Goal: Task Accomplishment & Management: Manage account settings

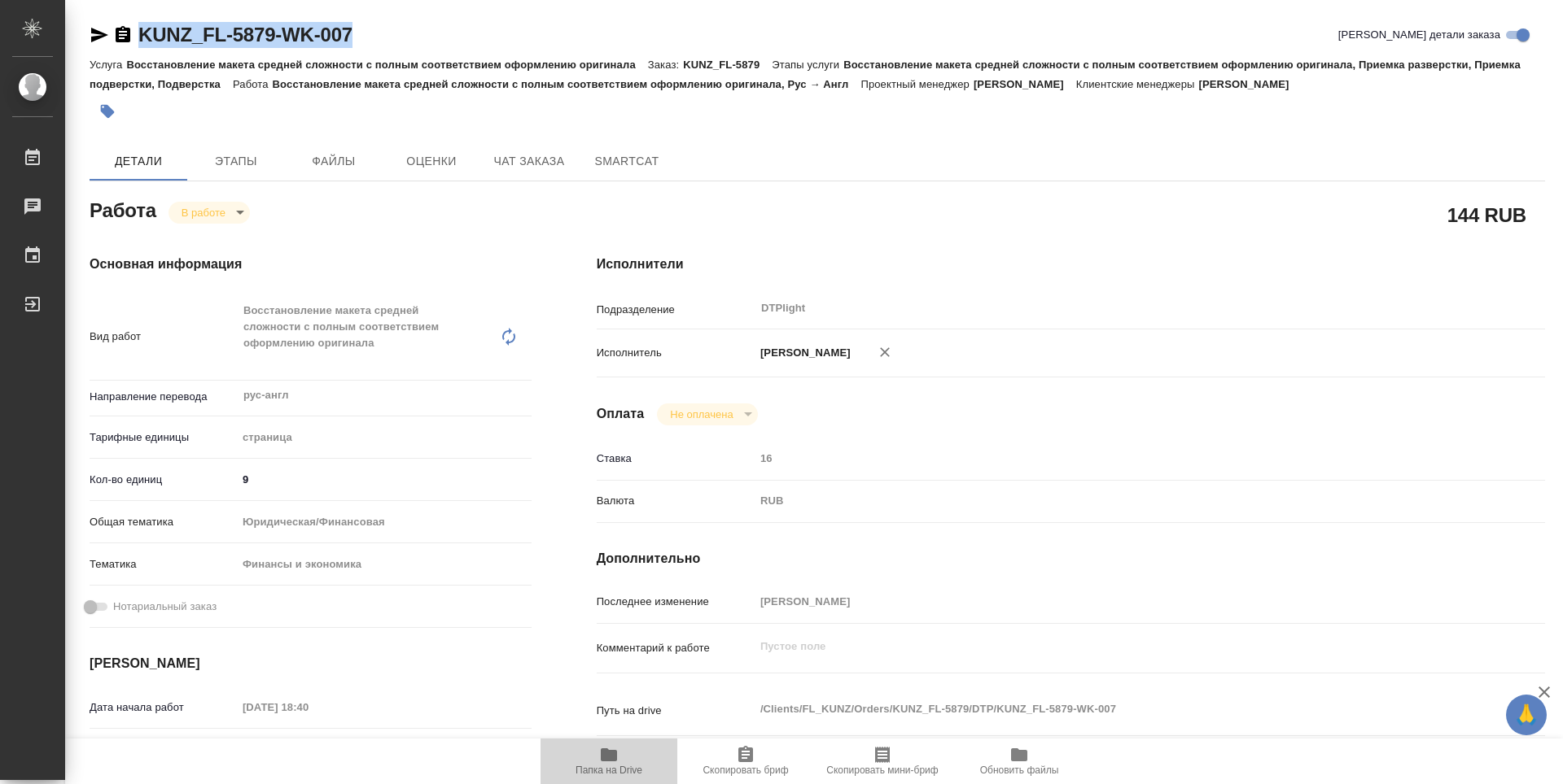
click at [608, 762] on icon "button" at bounding box center [609, 755] width 16 height 13
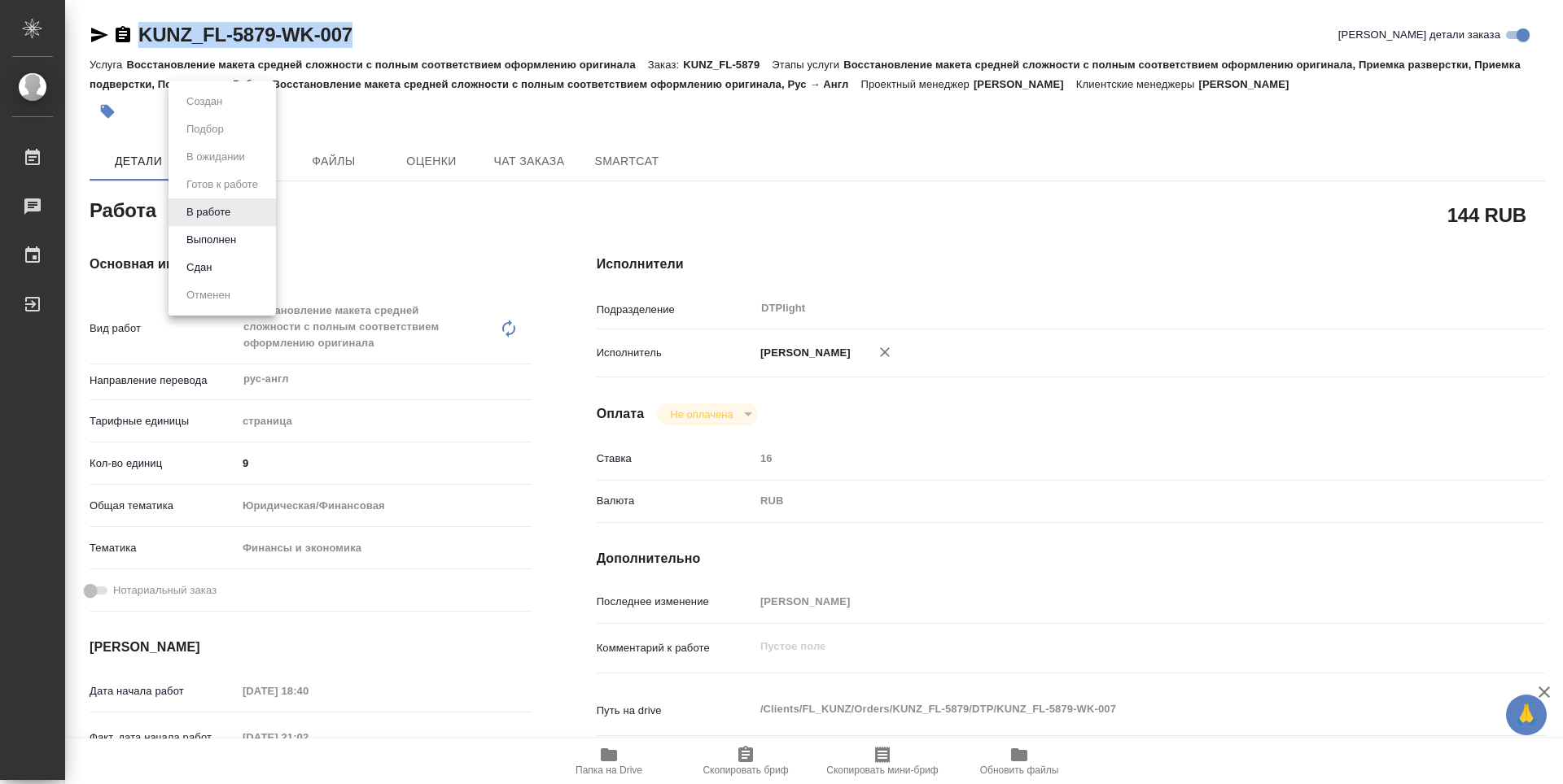
click at [210, 217] on body "🙏 .cls-1 fill:#fff; AWATERA Zubakova Viktoriya Работы 0 Чаты График Выйти KUNZ_…" at bounding box center [782, 392] width 1563 height 784
click at [219, 240] on button "Выполнен" at bounding box center [211, 240] width 59 height 18
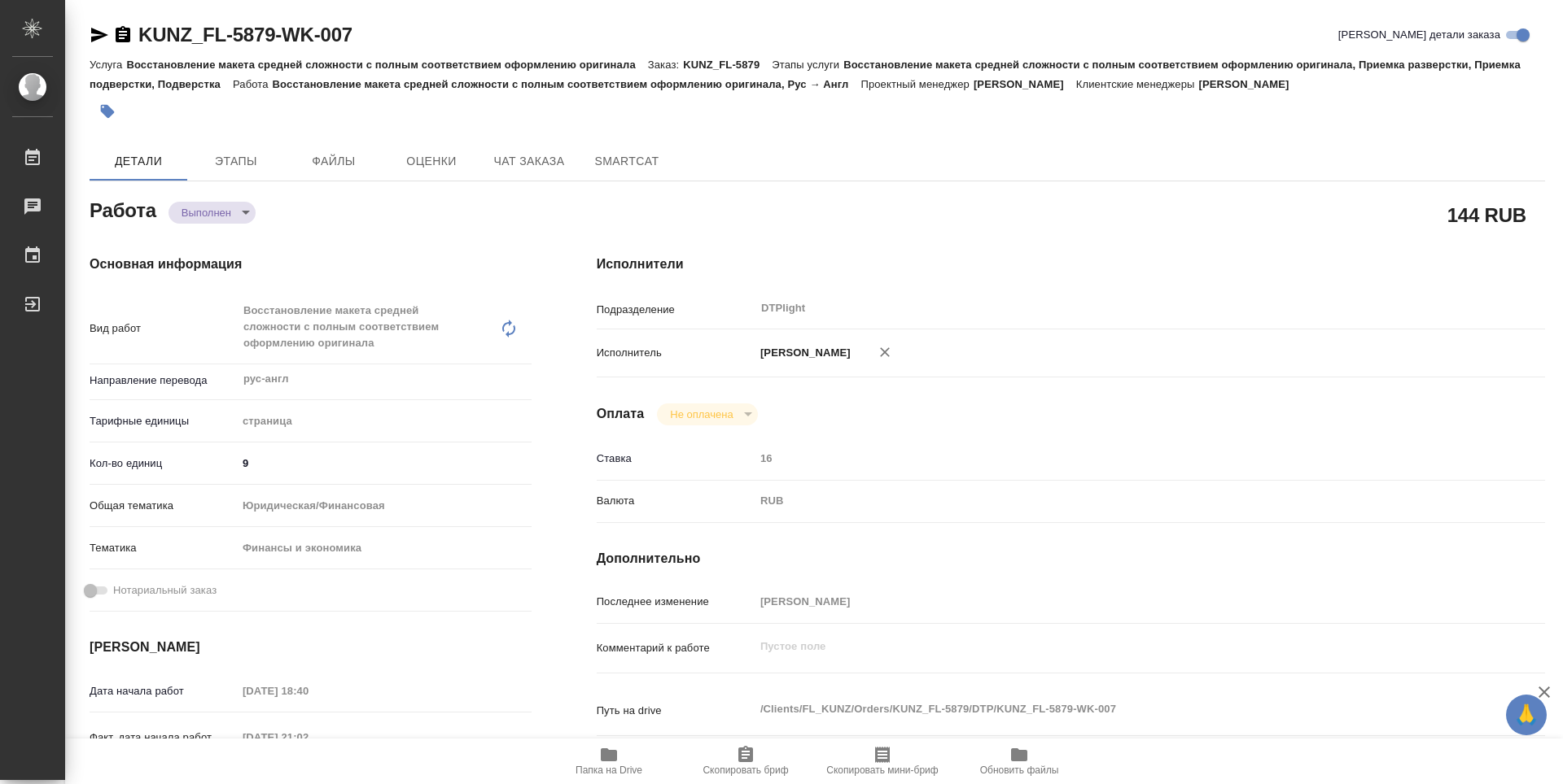
type textarea "x"
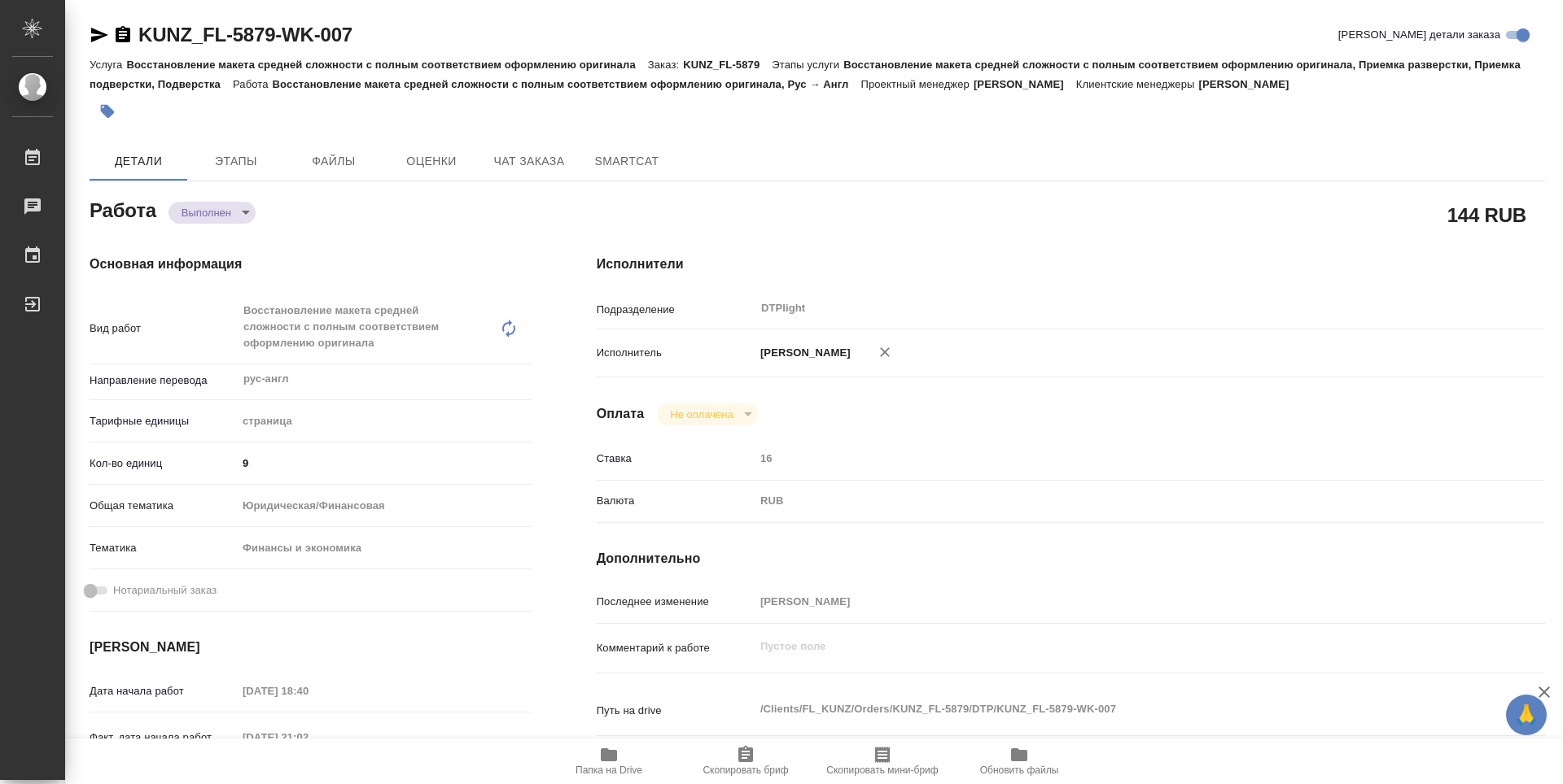
type textarea "x"
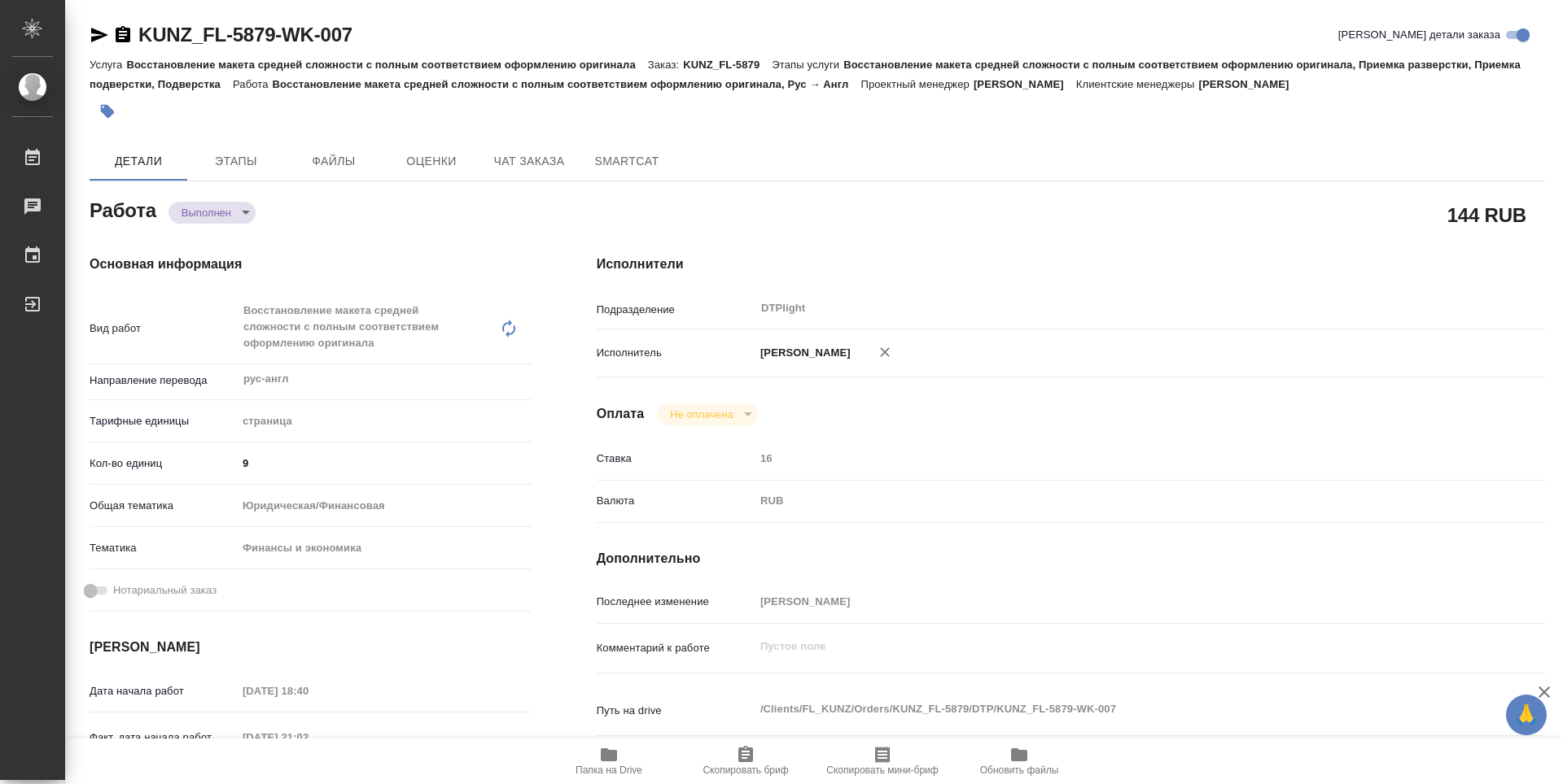
type textarea "x"
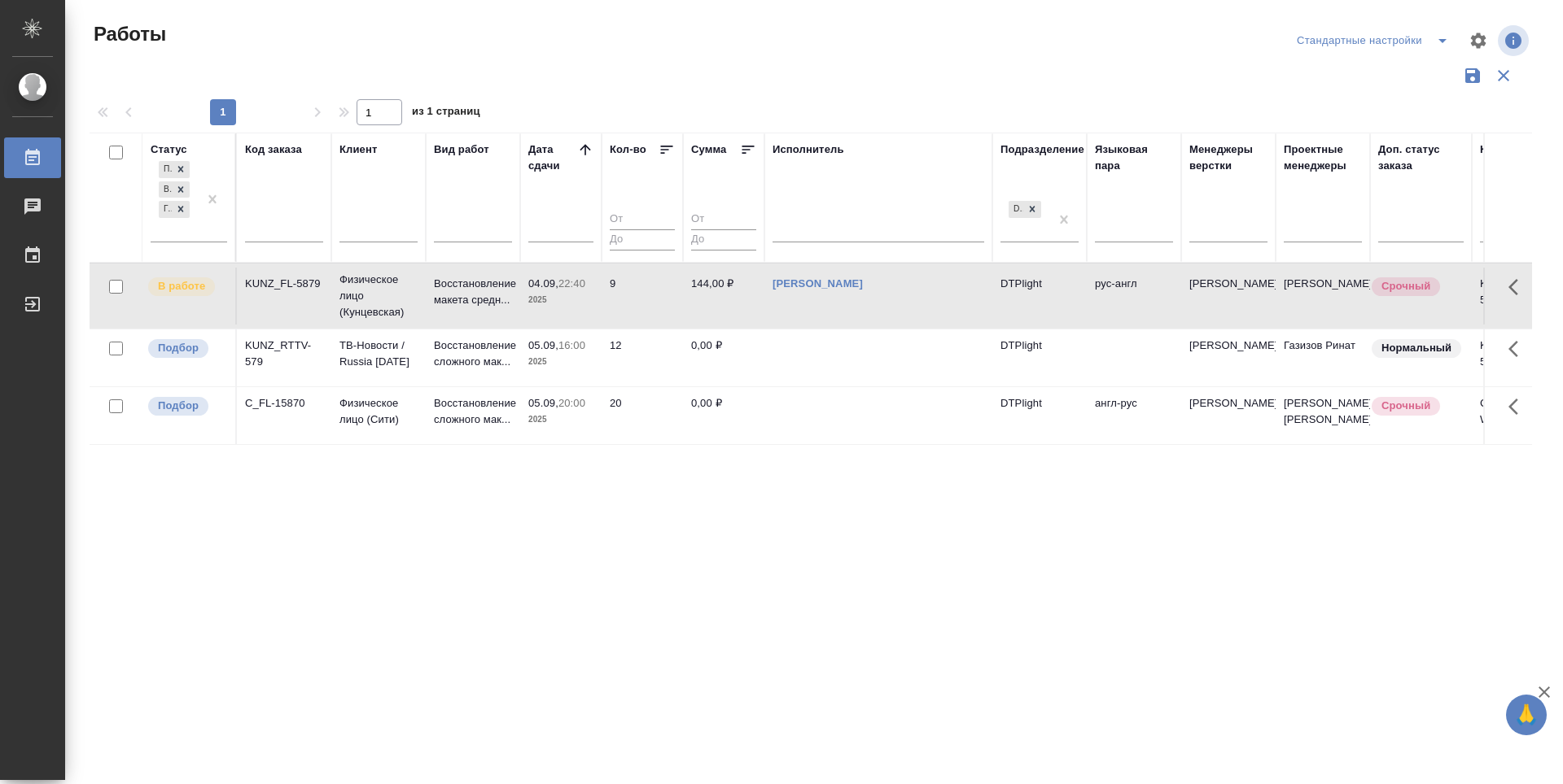
click at [172, 345] on p "Подбор" at bounding box center [178, 348] width 41 height 16
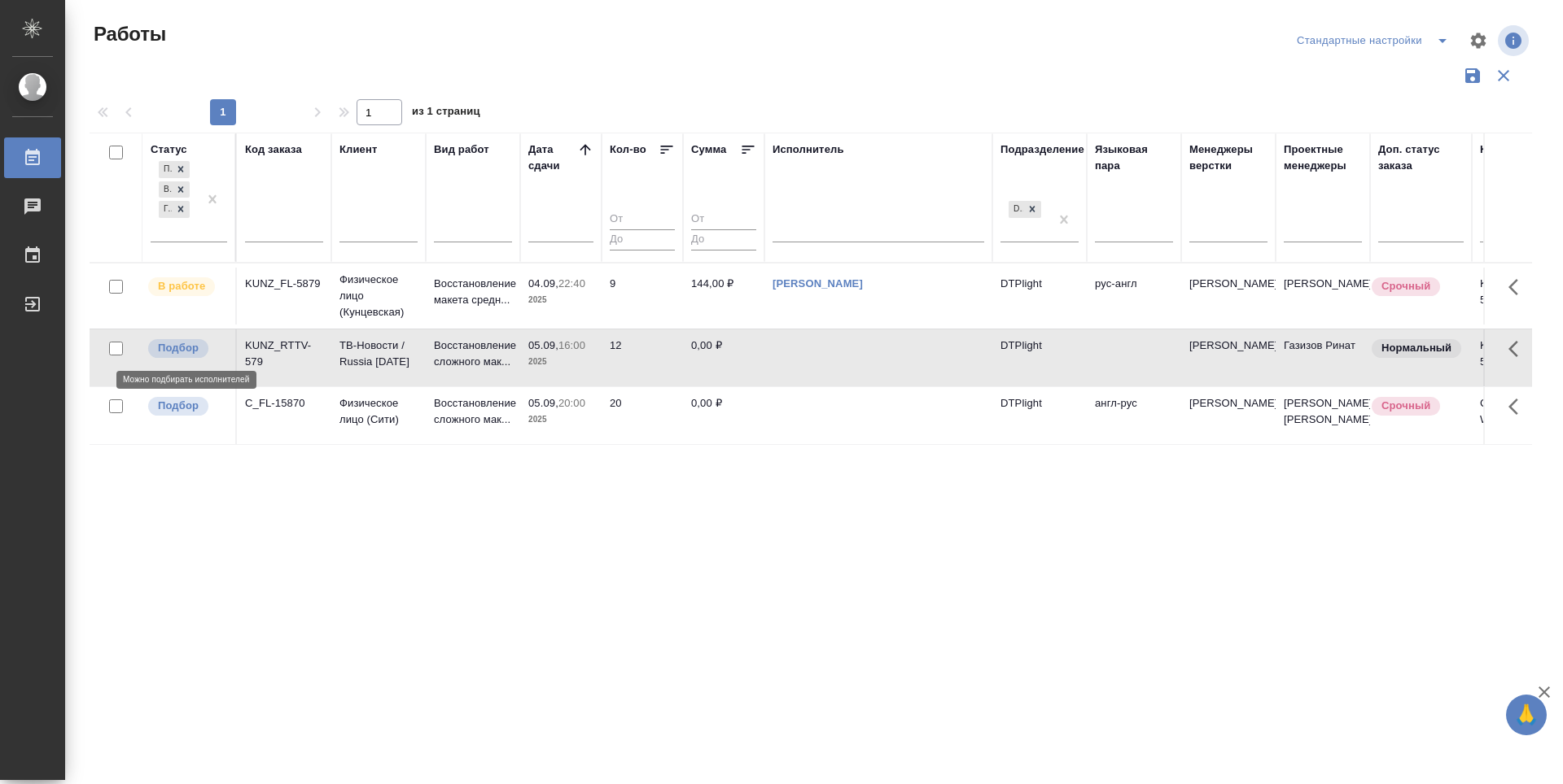
click at [172, 345] on p "Подбор" at bounding box center [178, 348] width 41 height 16
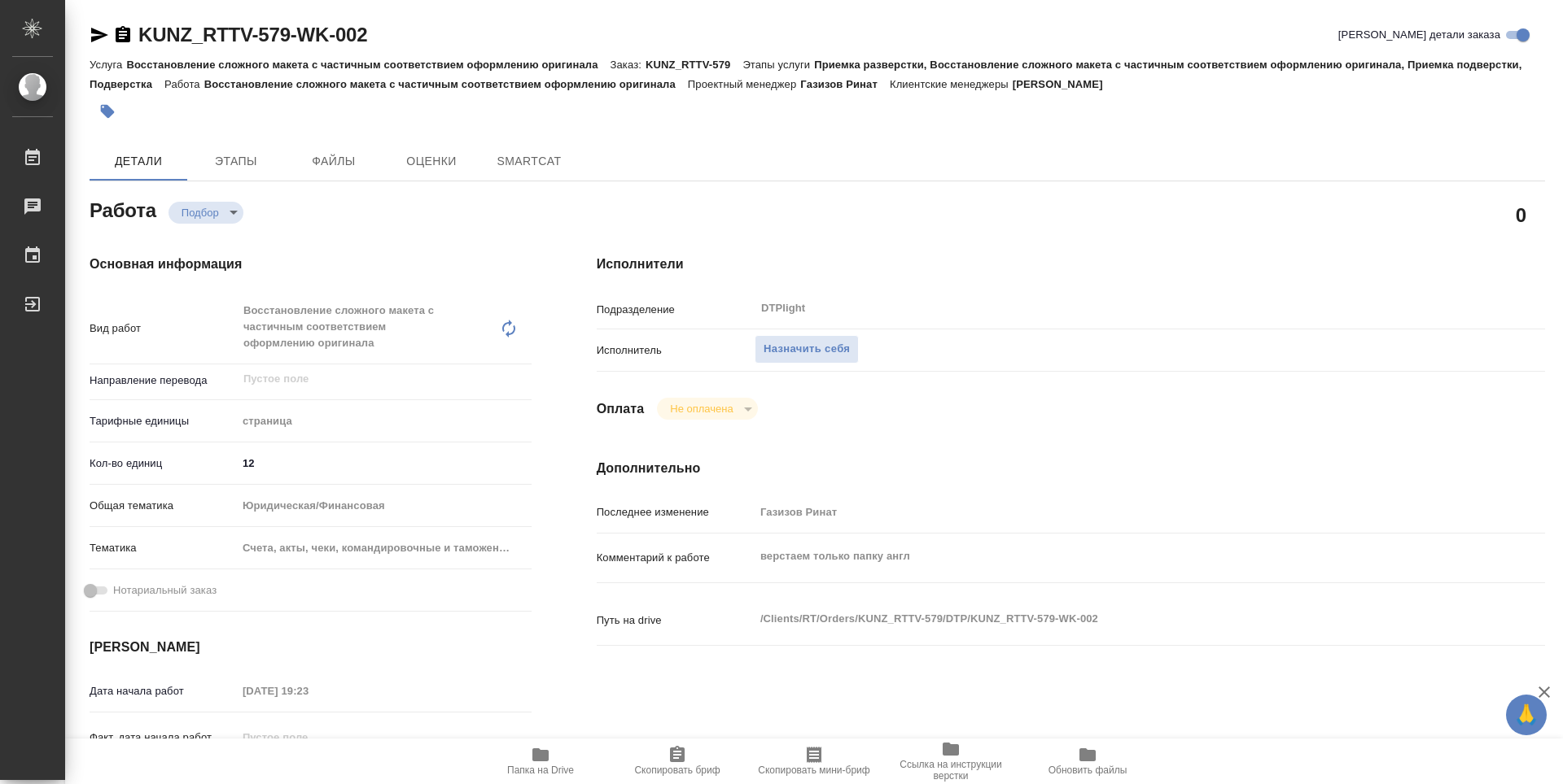
type textarea "x"
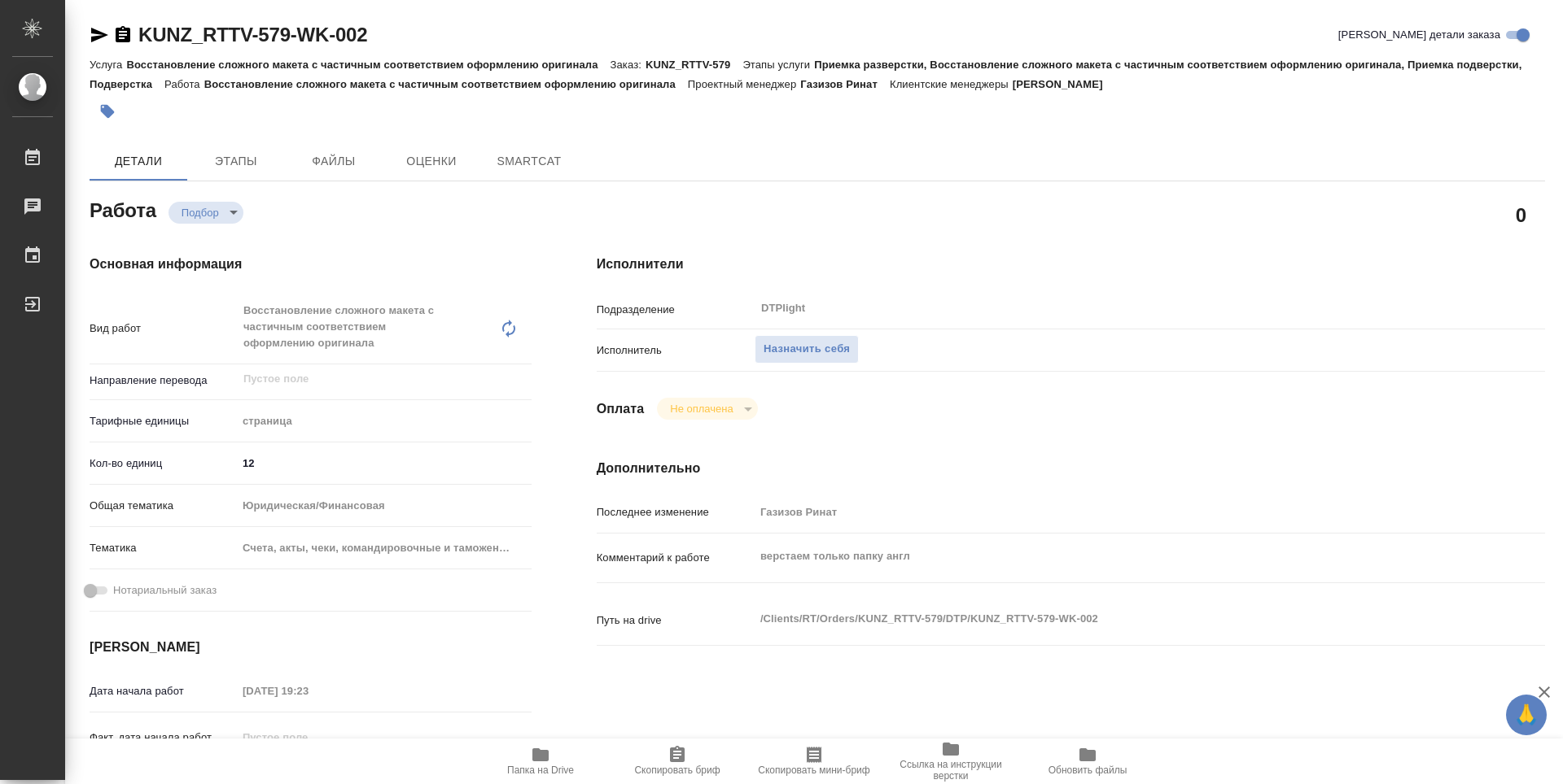
type textarea "x"
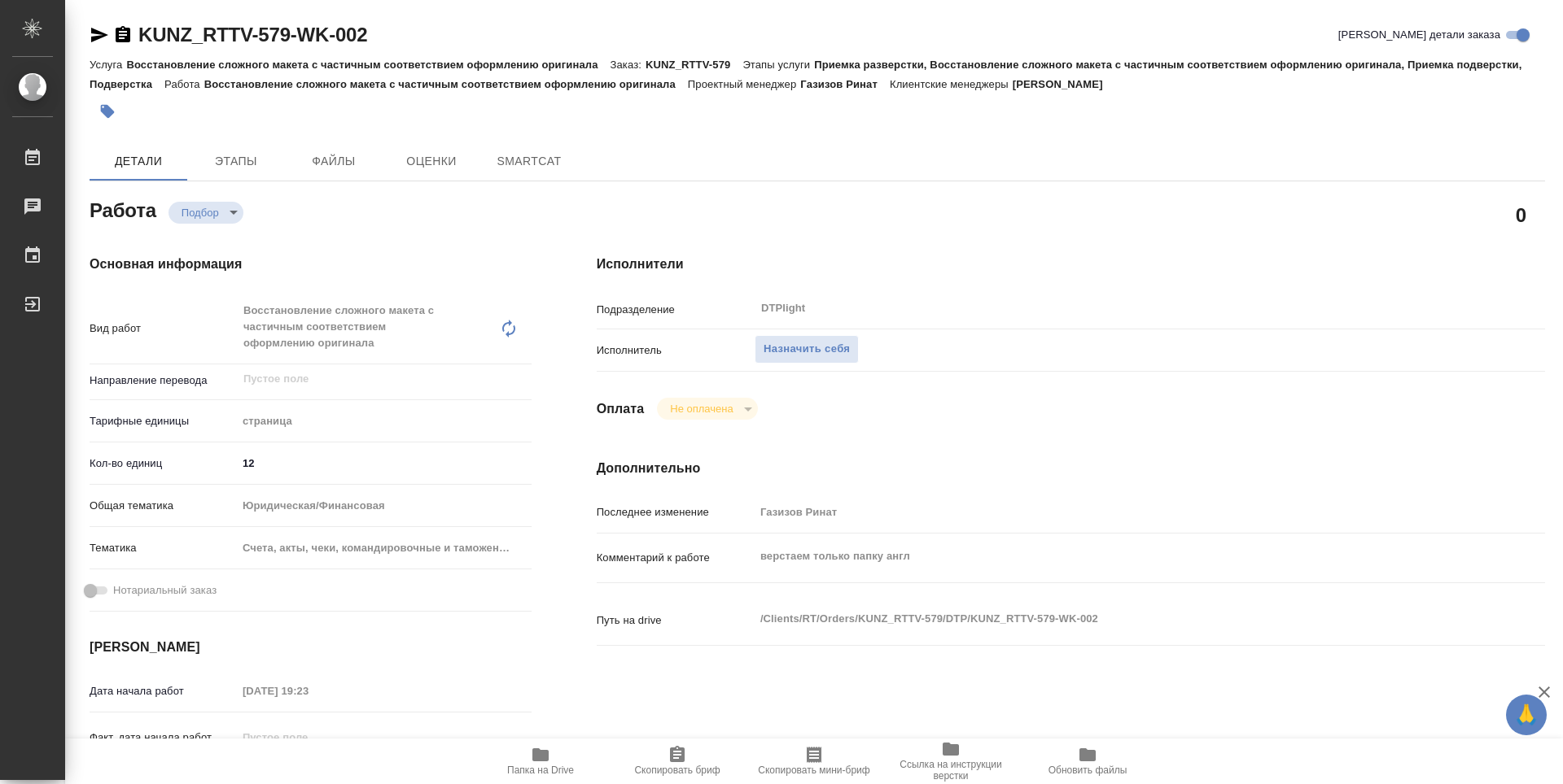
type textarea "x"
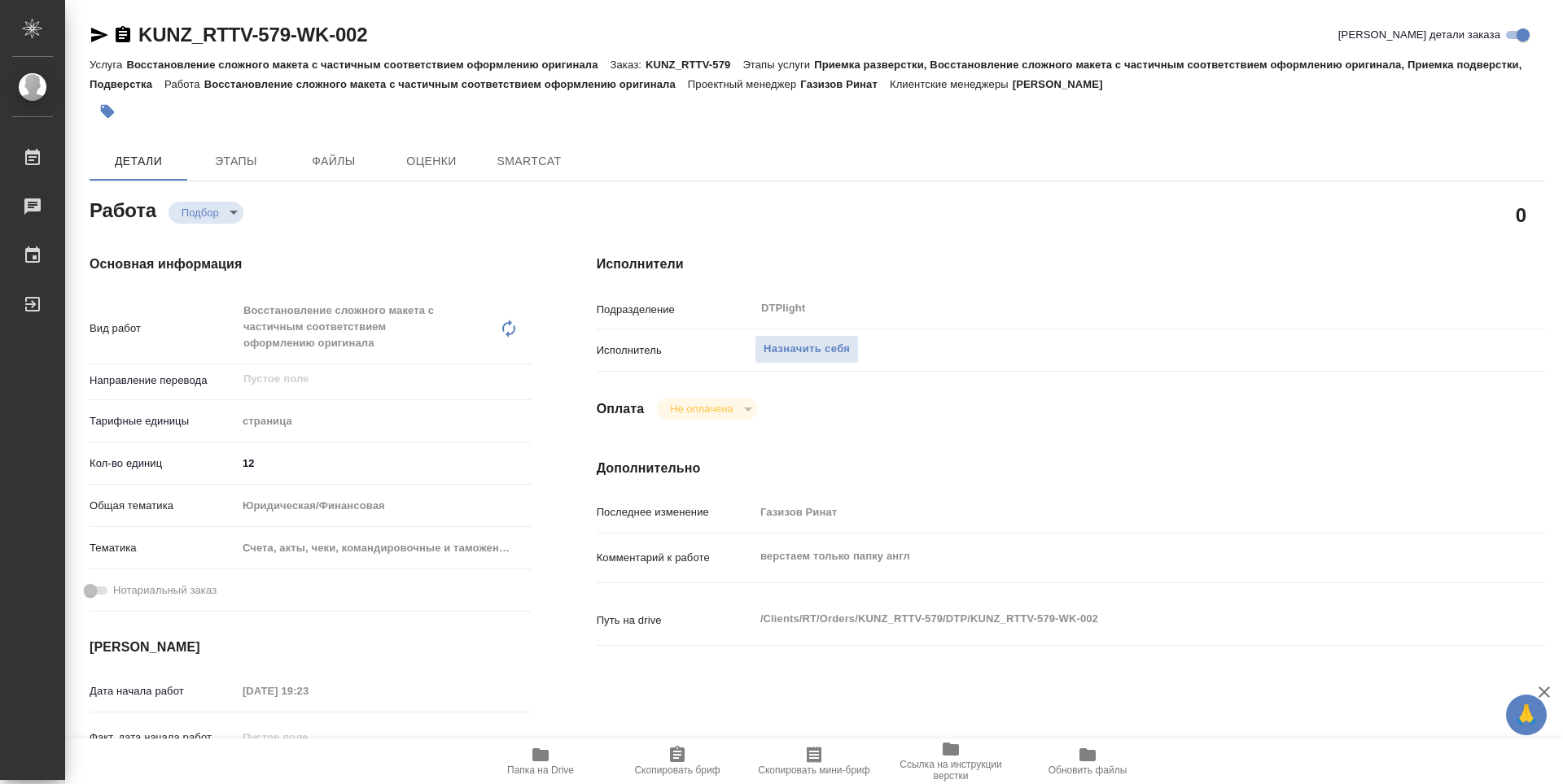
type textarea "x"
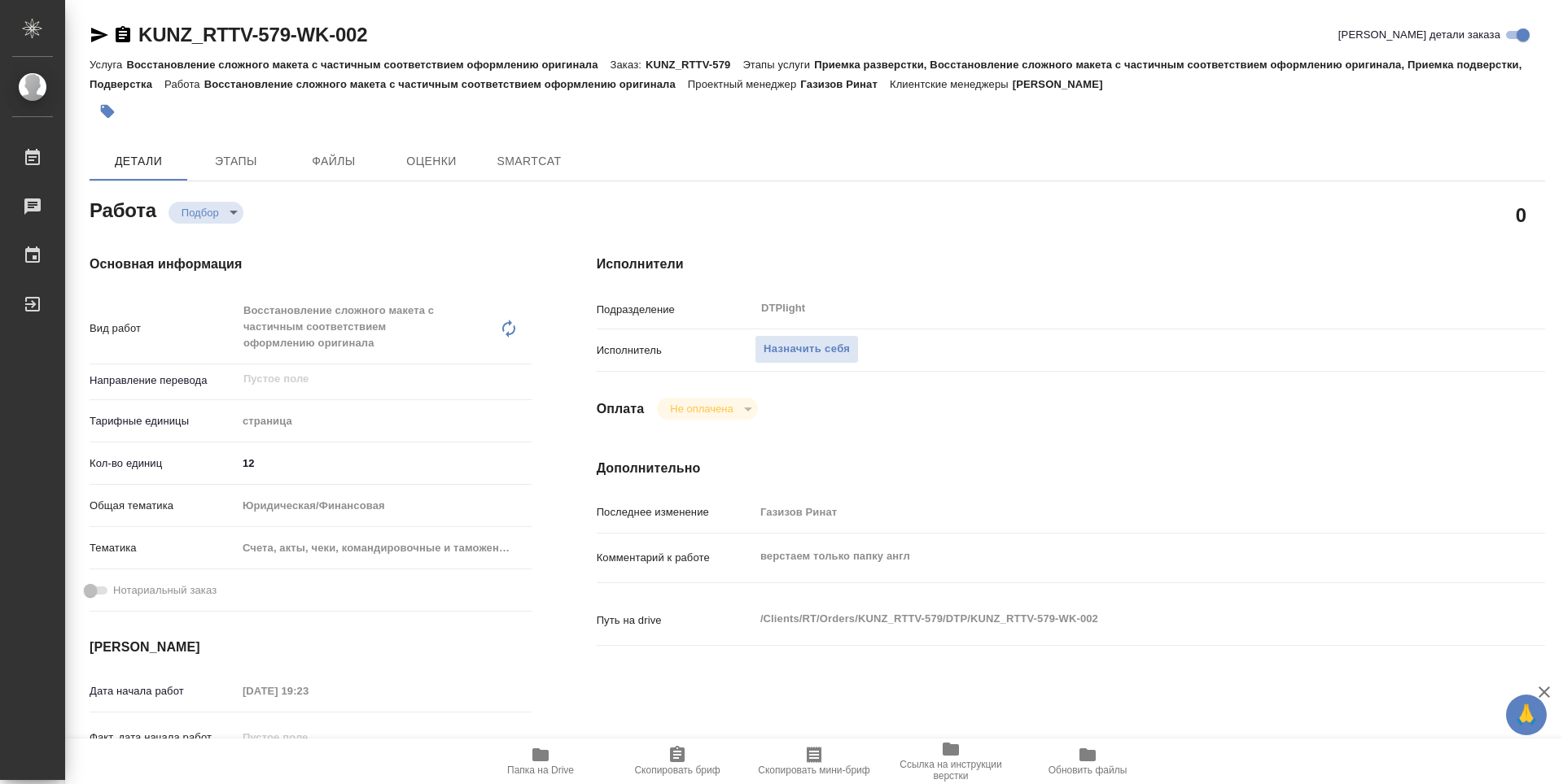
type textarea "x"
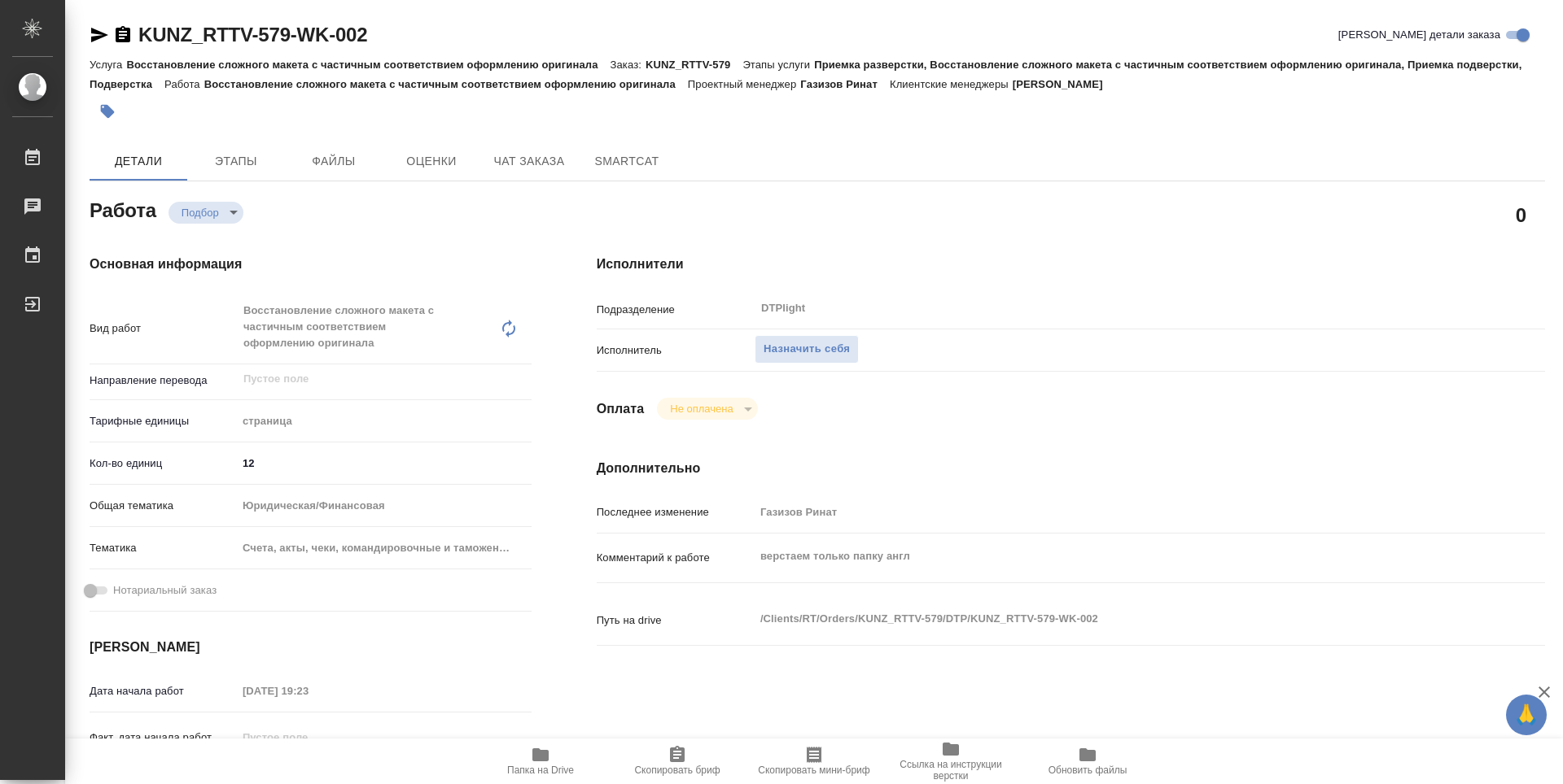
type textarea "x"
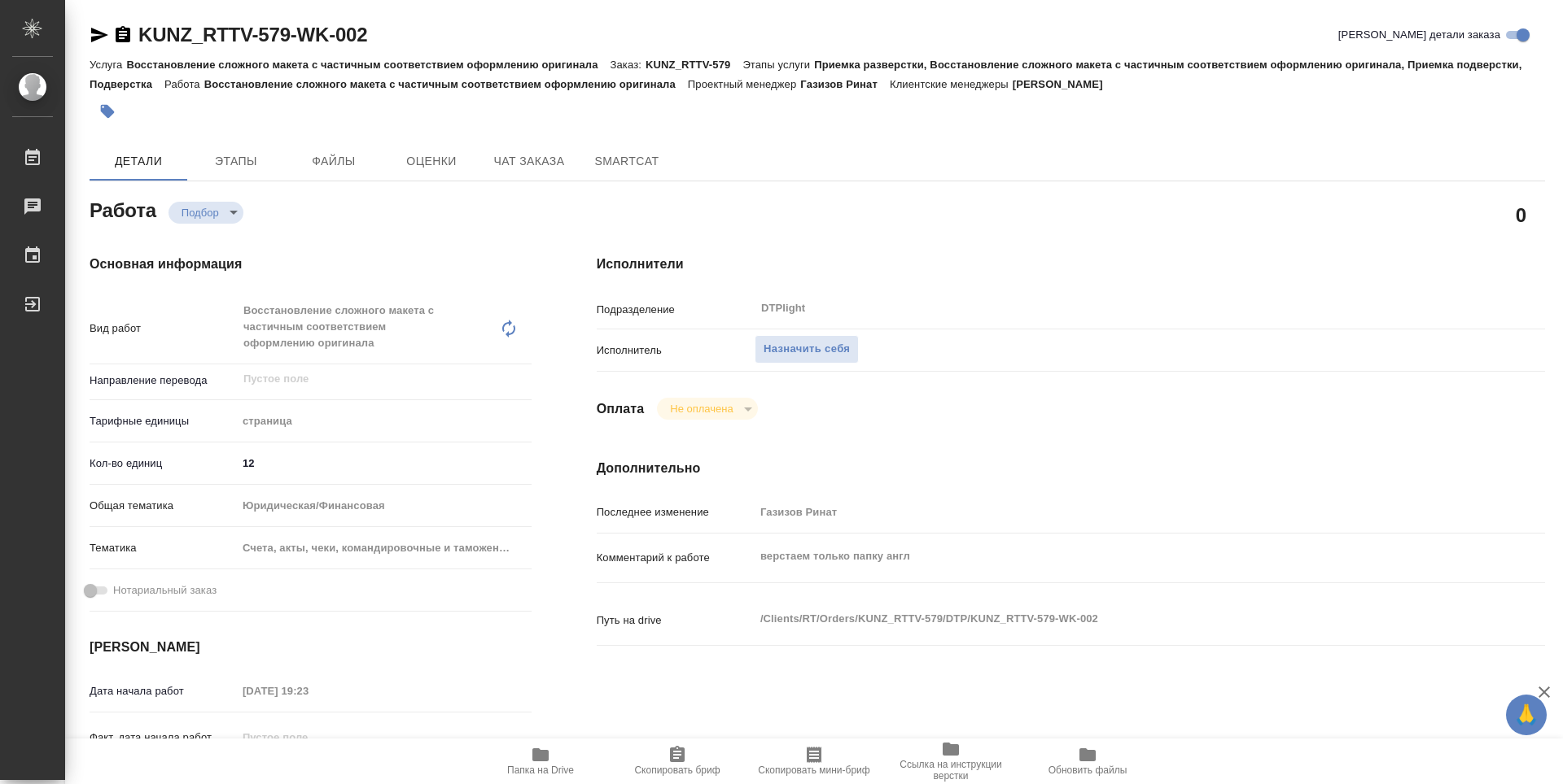
type textarea "x"
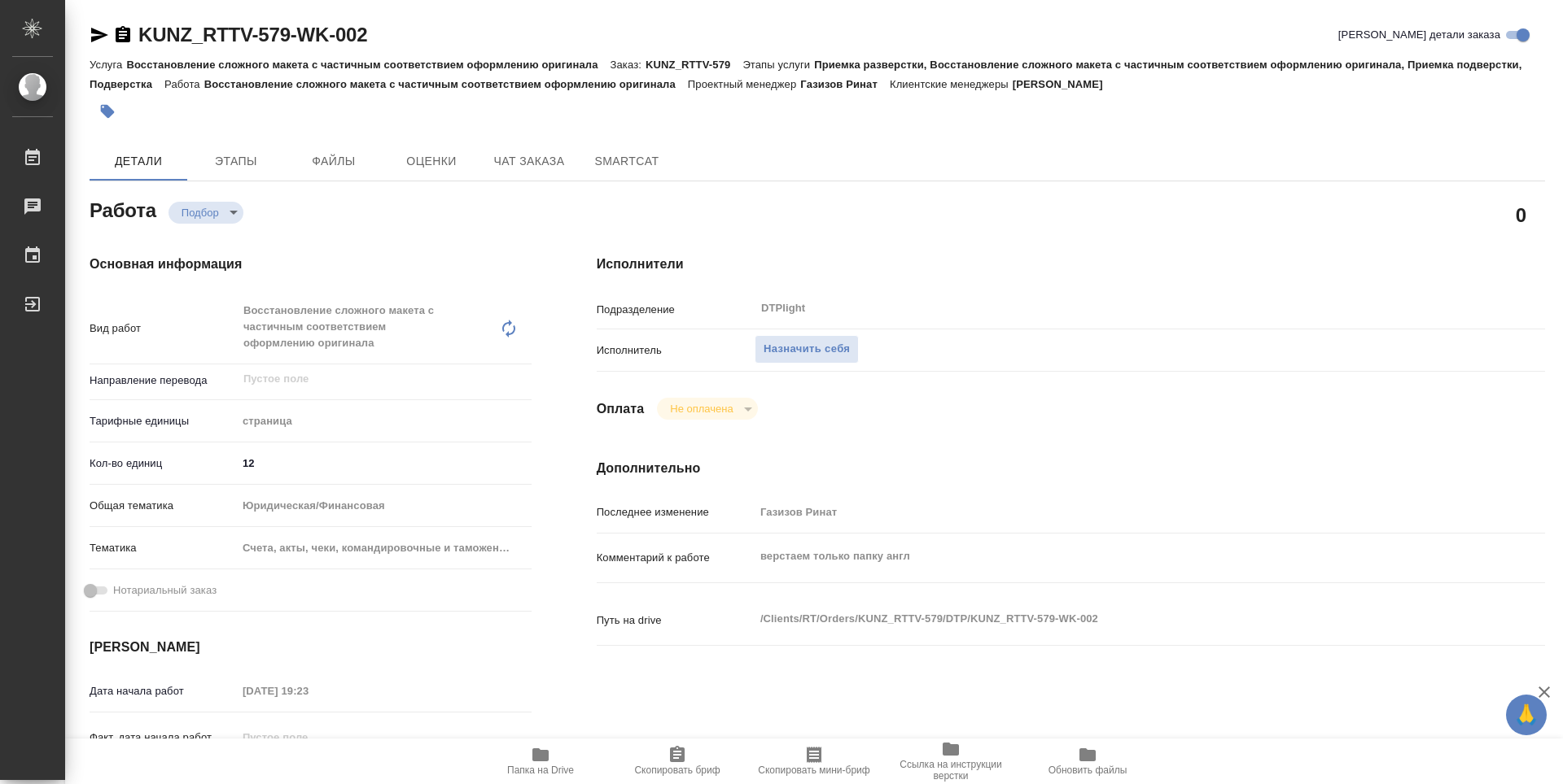
click at [543, 754] on icon "button" at bounding box center [540, 755] width 16 height 13
click at [1021, 449] on div "Исполнители Подразделение DTPlight ​ Исполнитель Назначить себя Оплата Не оплач…" at bounding box center [1071, 586] width 1014 height 728
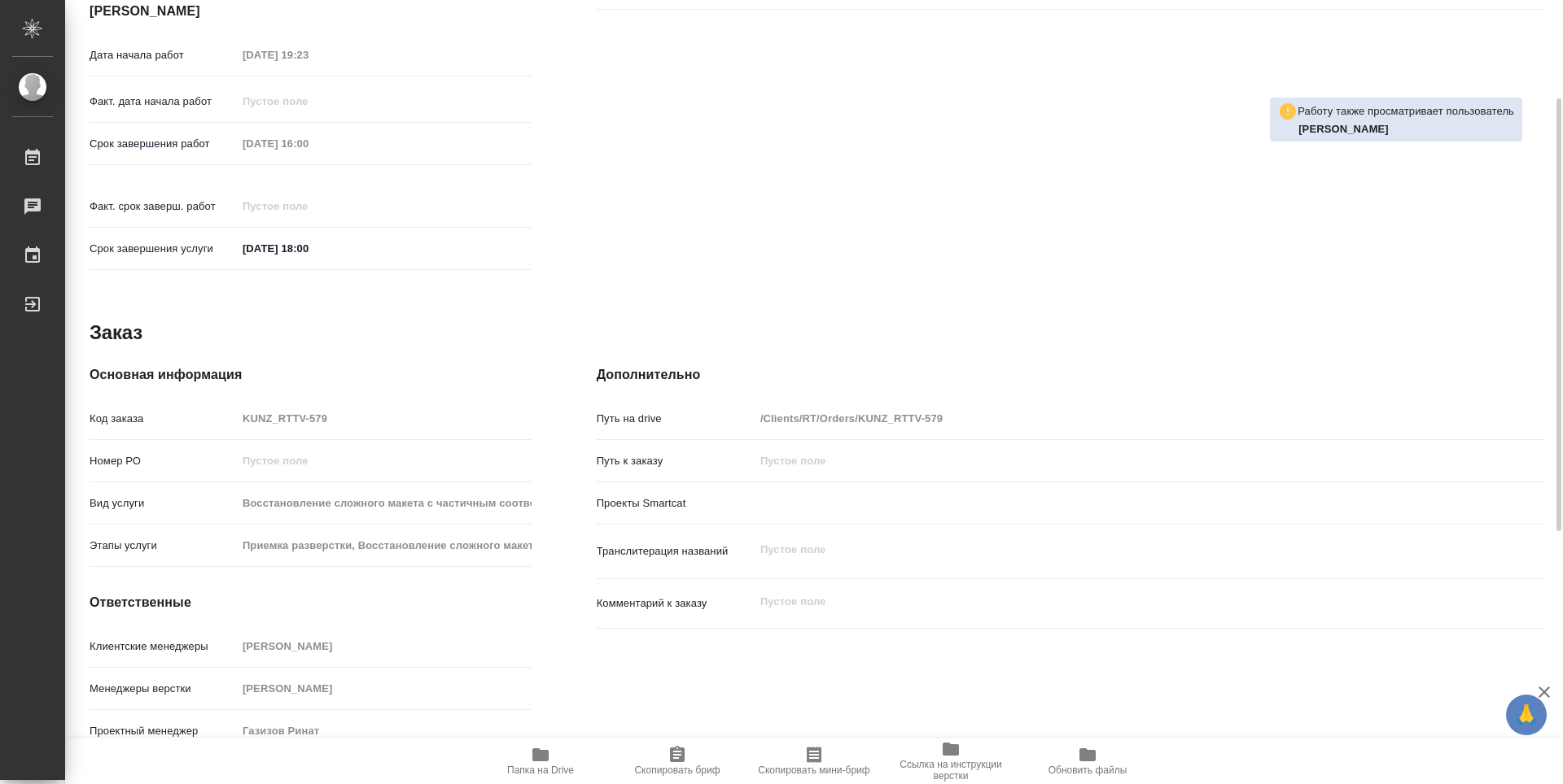
scroll to position [392, 0]
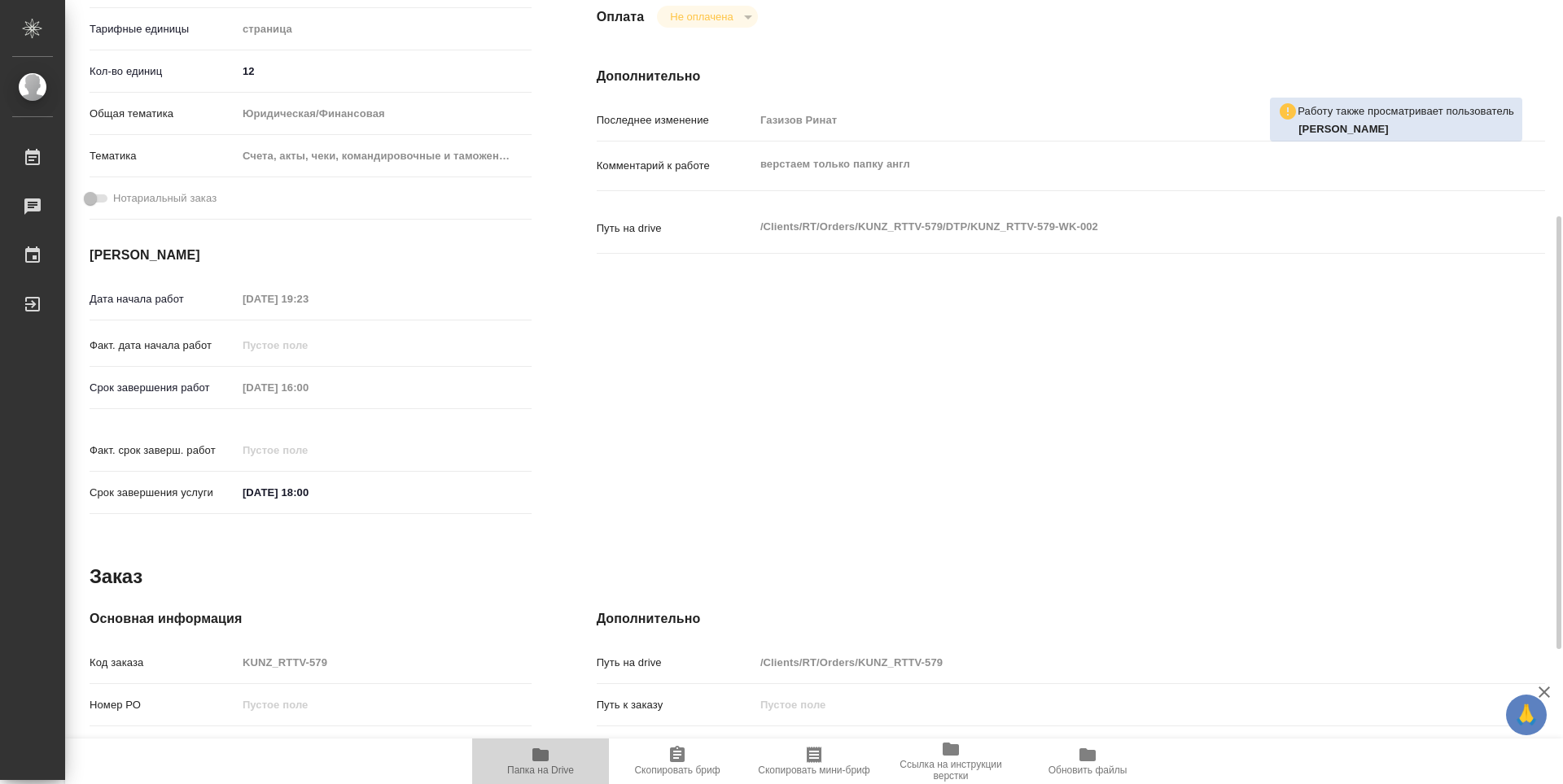
click at [543, 763] on icon "button" at bounding box center [541, 755] width 19 height 19
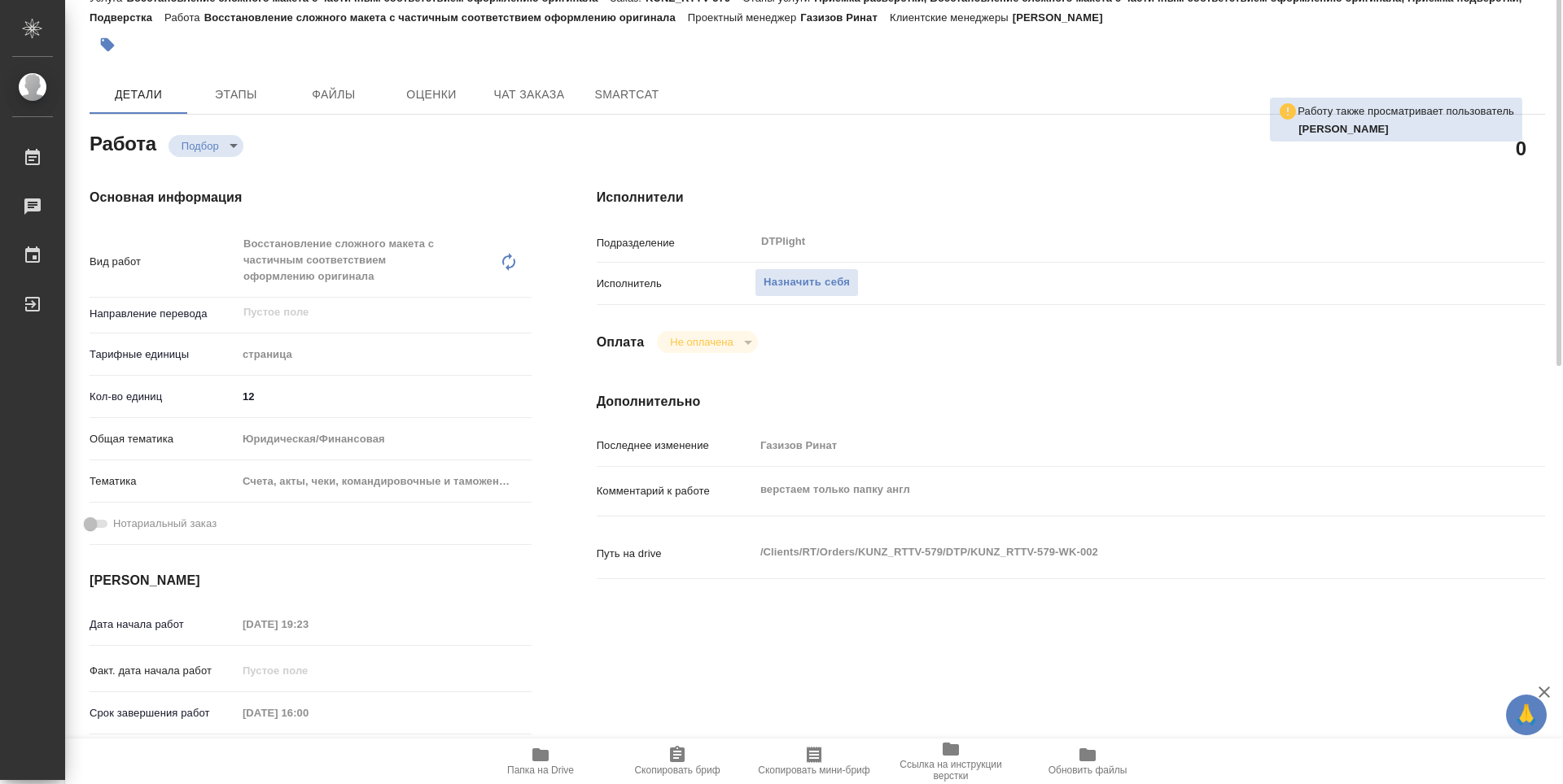
scroll to position [0, 0]
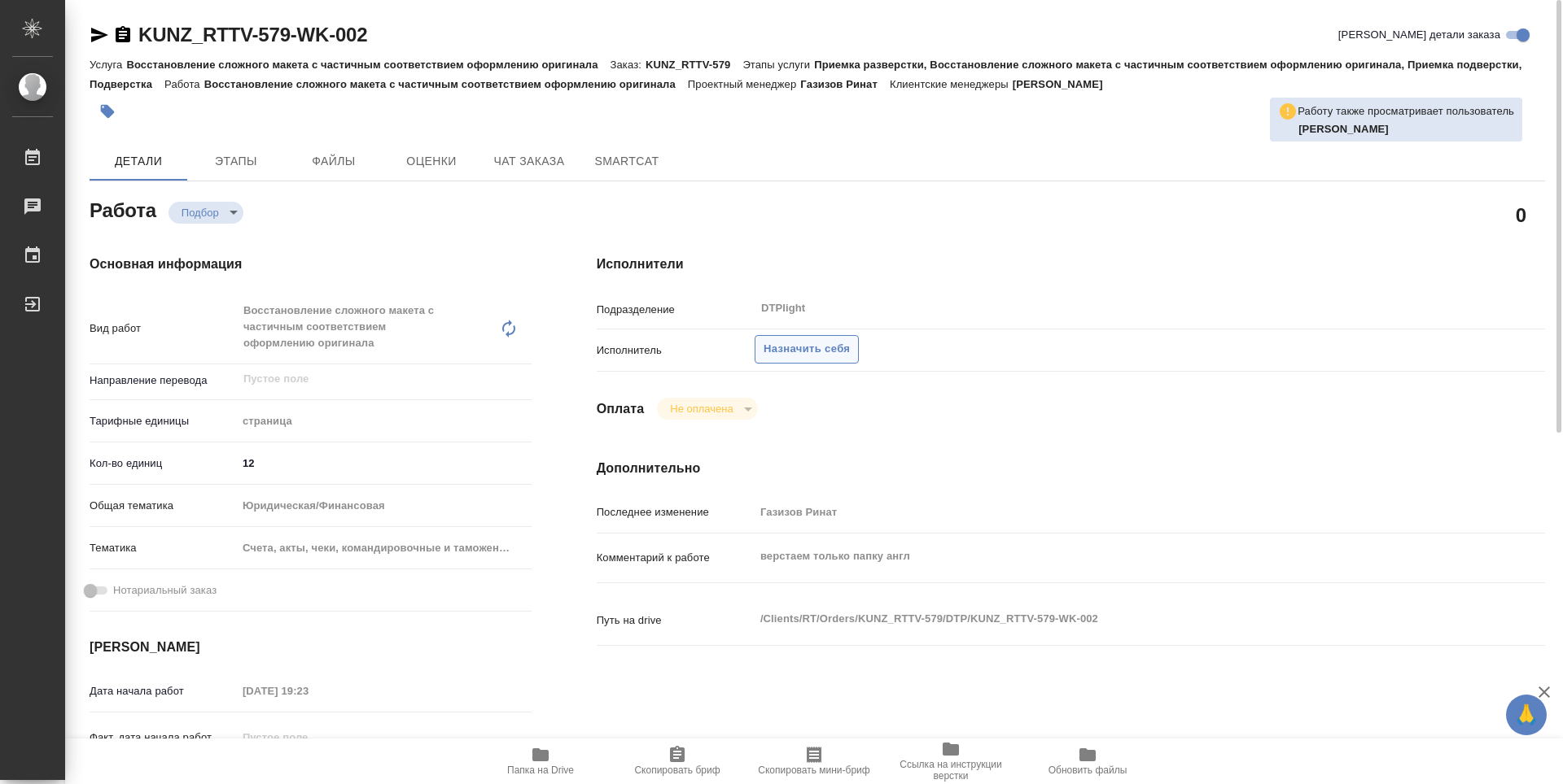
click at [825, 352] on span "Назначить себя" at bounding box center [806, 350] width 86 height 19
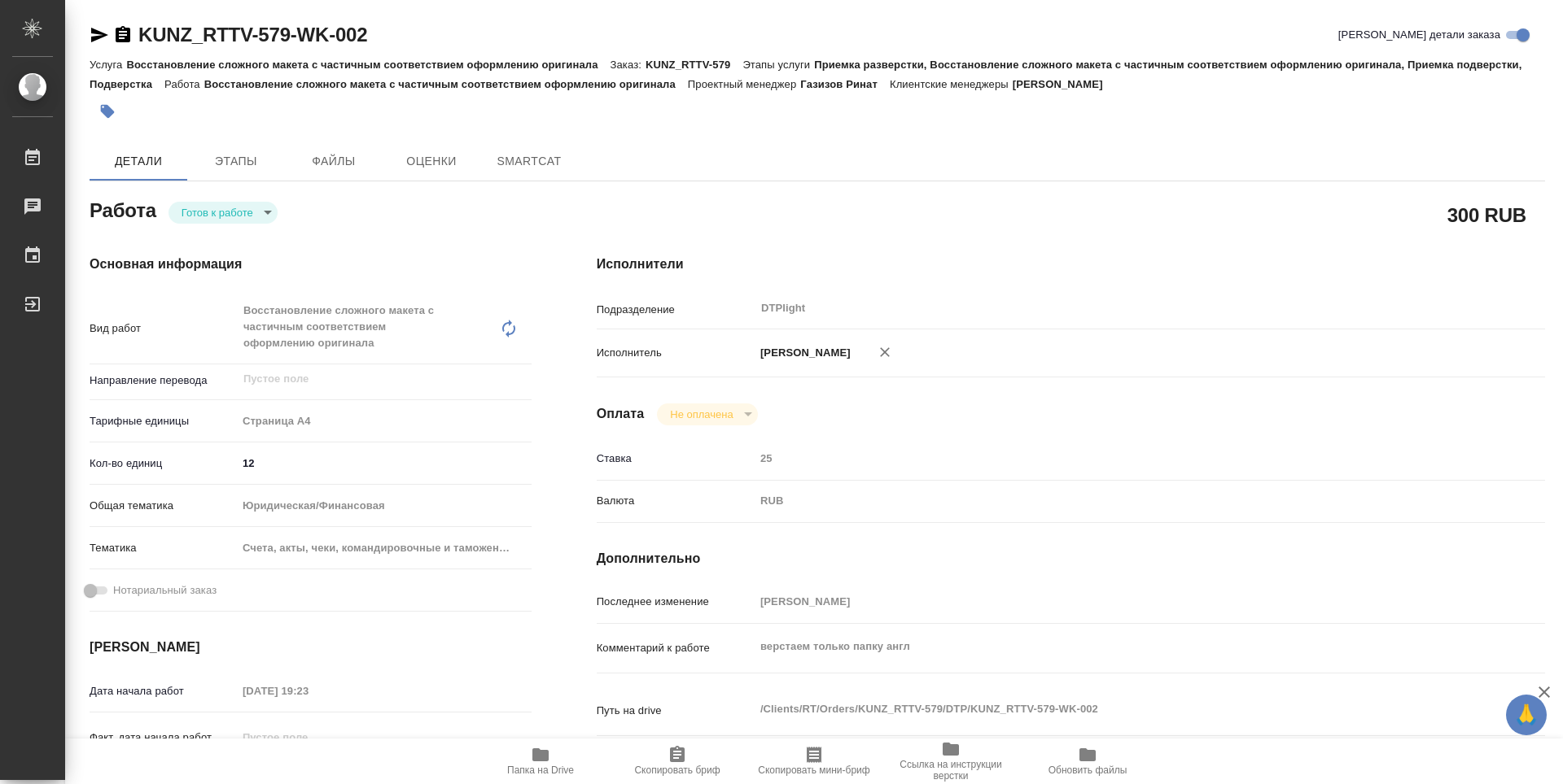
type textarea "x"
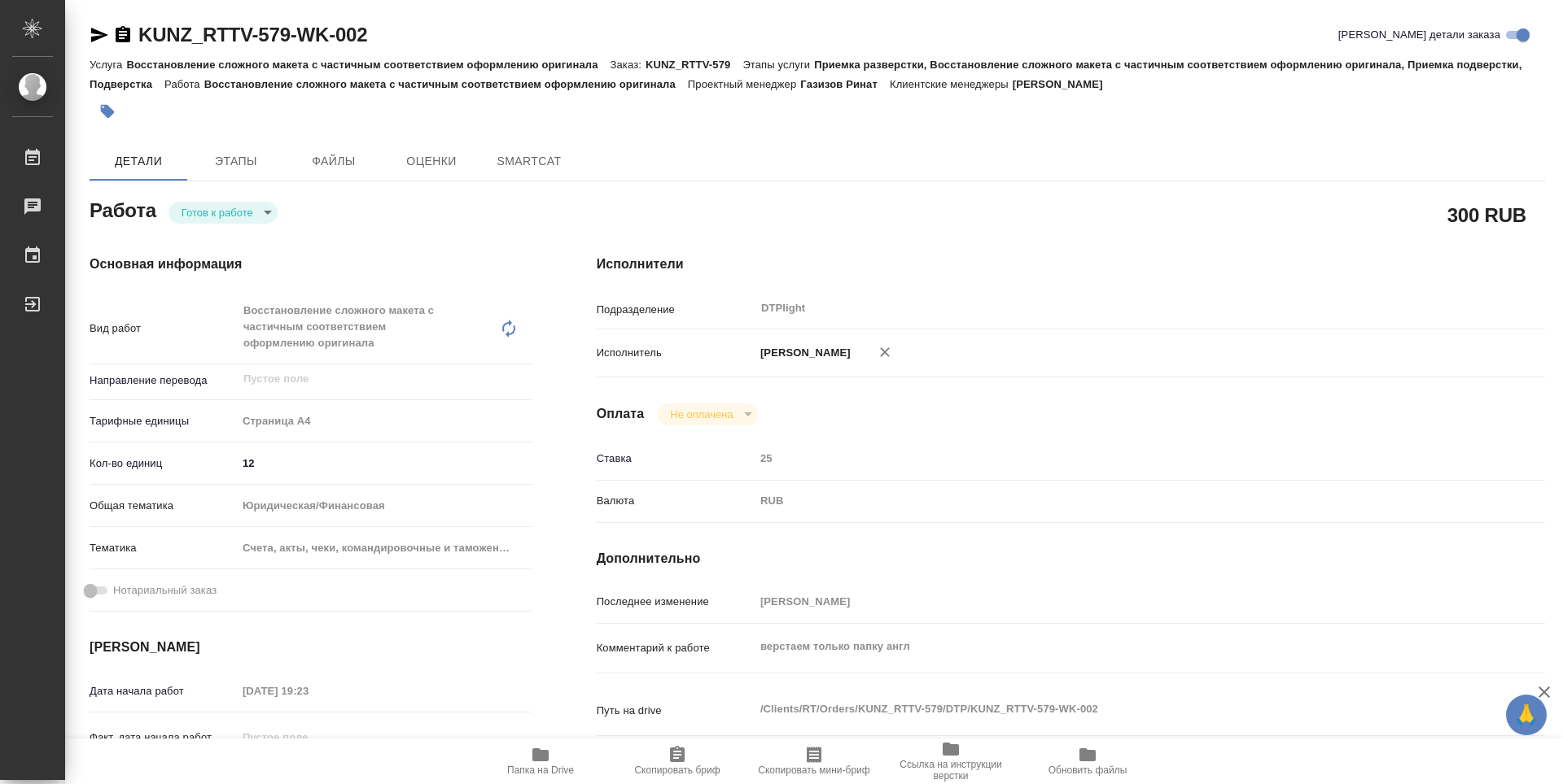
type textarea "x"
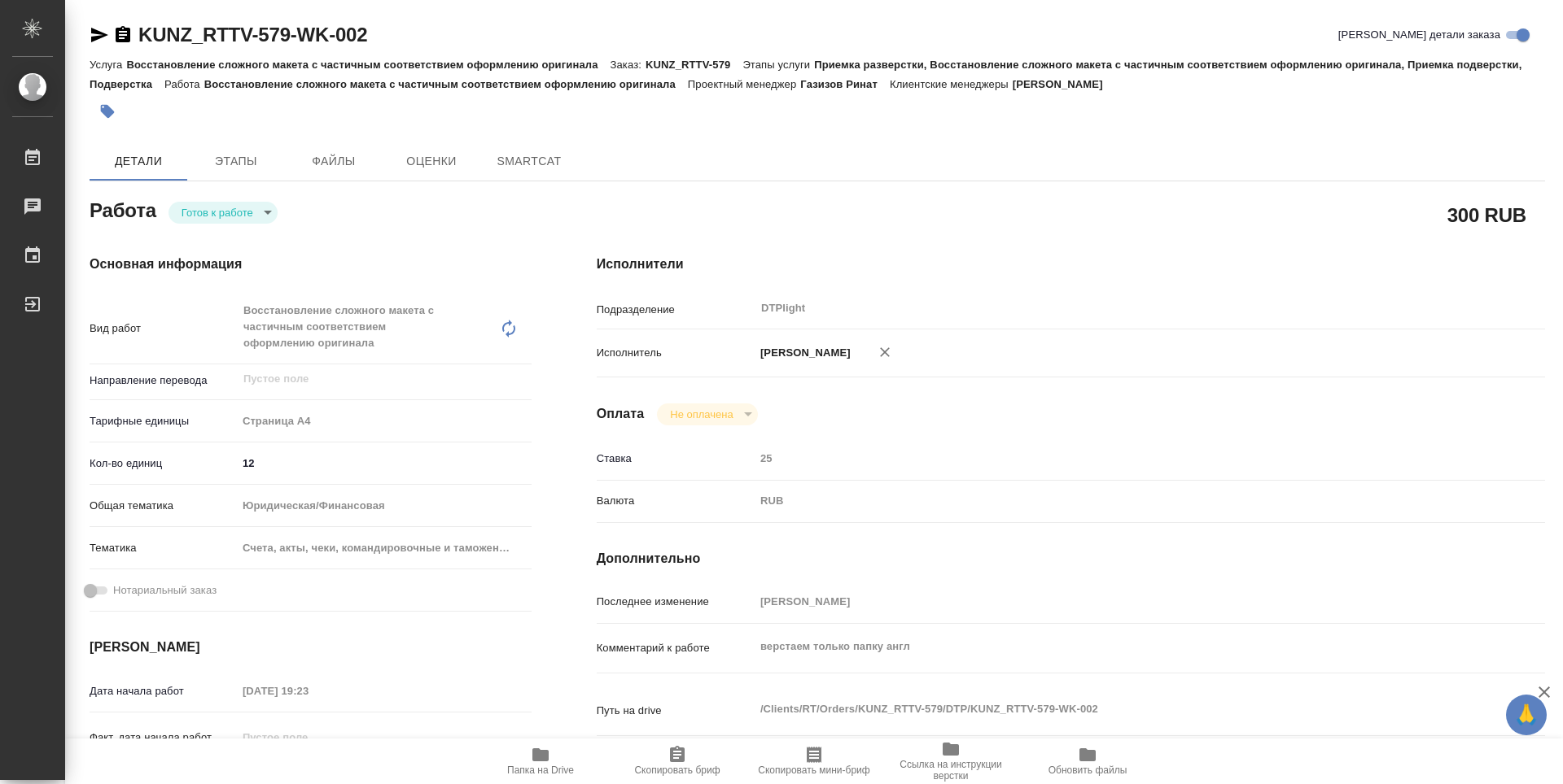
type textarea "x"
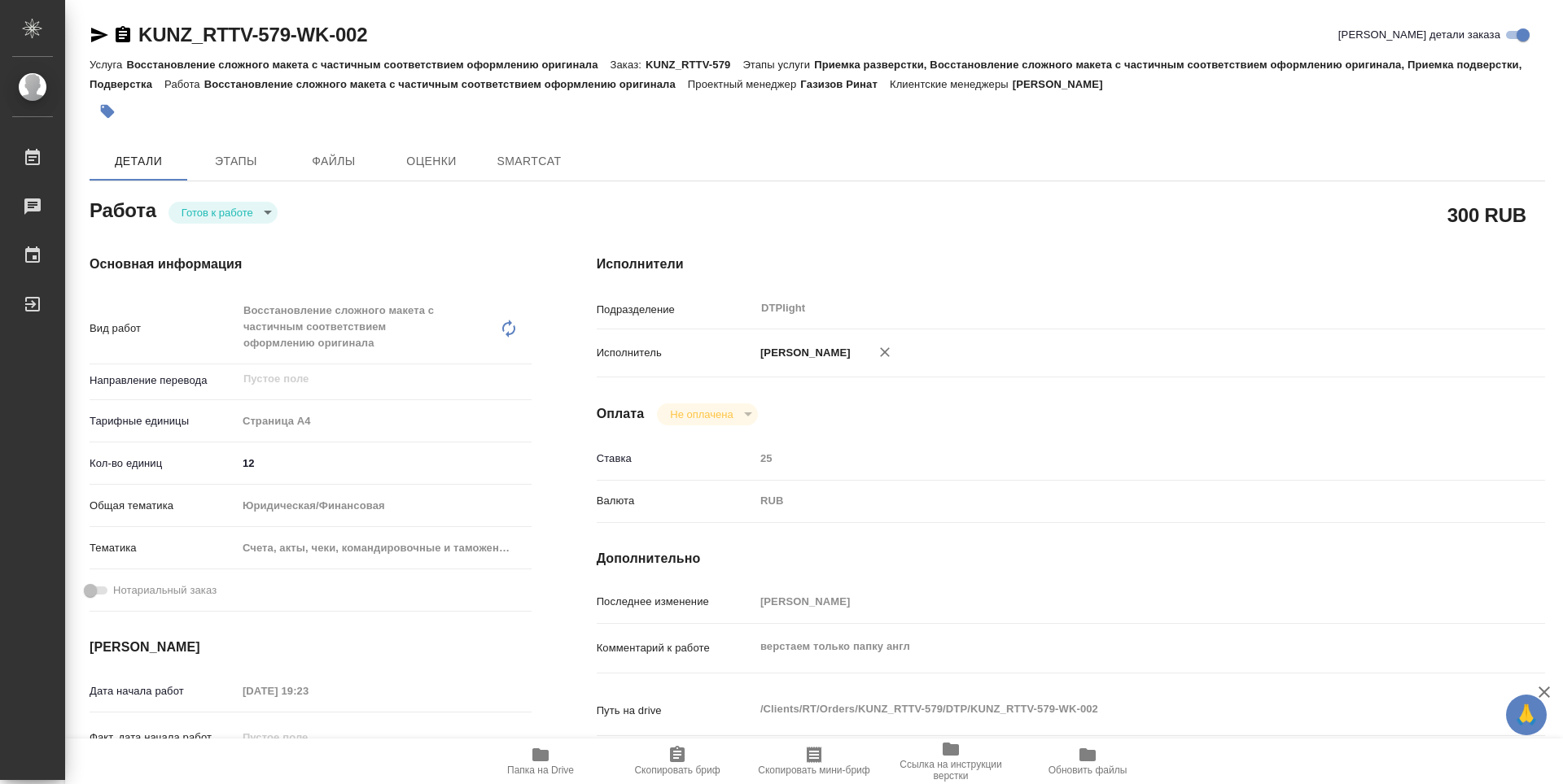
type textarea "x"
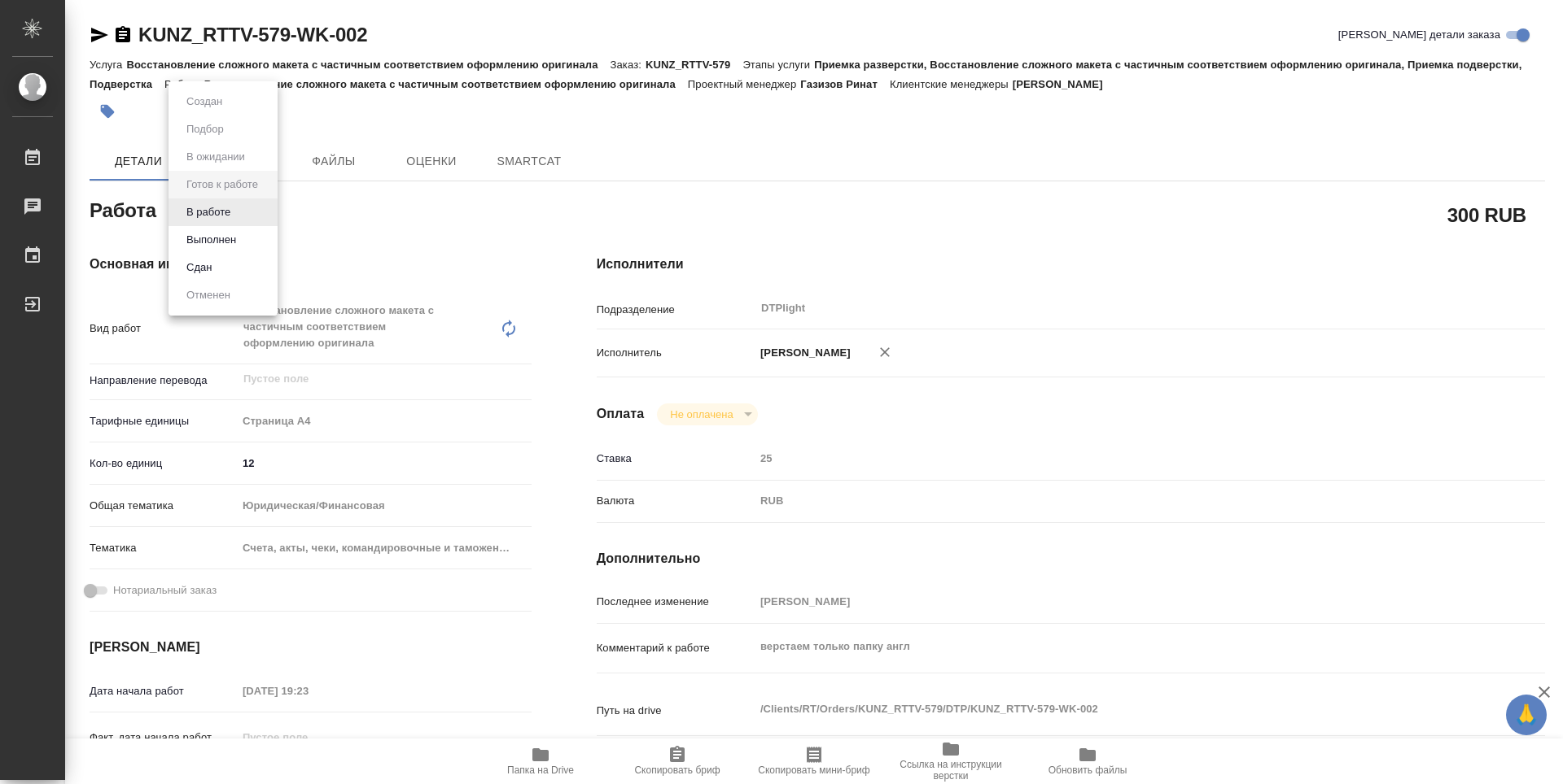
click at [240, 219] on body "🙏 .cls-1 fill:#fff; AWATERA Zubakova Viktoriya Работы Чаты График Выйти KUNZ_RT…" at bounding box center [782, 392] width 1563 height 784
type textarea "x"
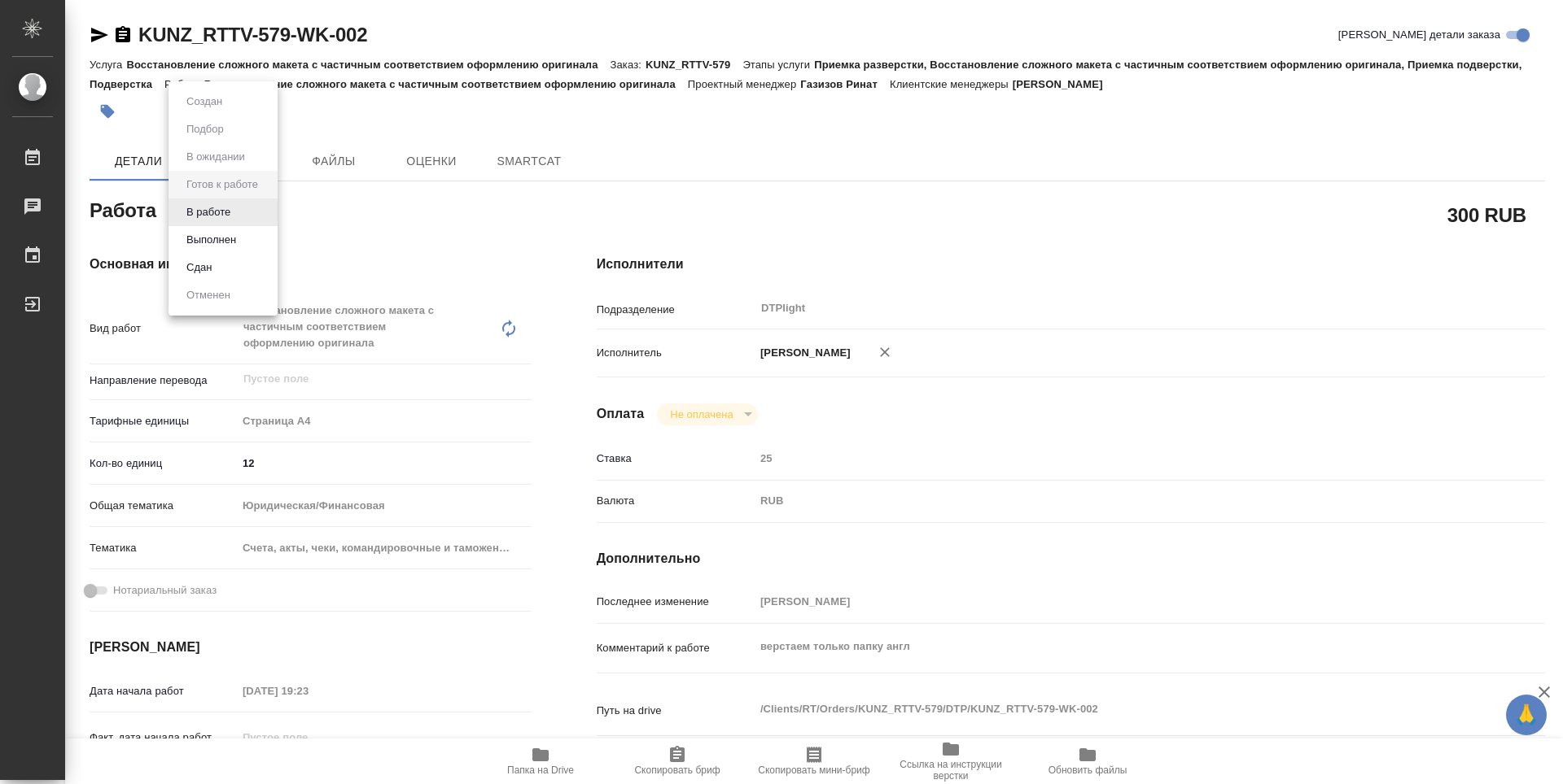
type textarea "x"
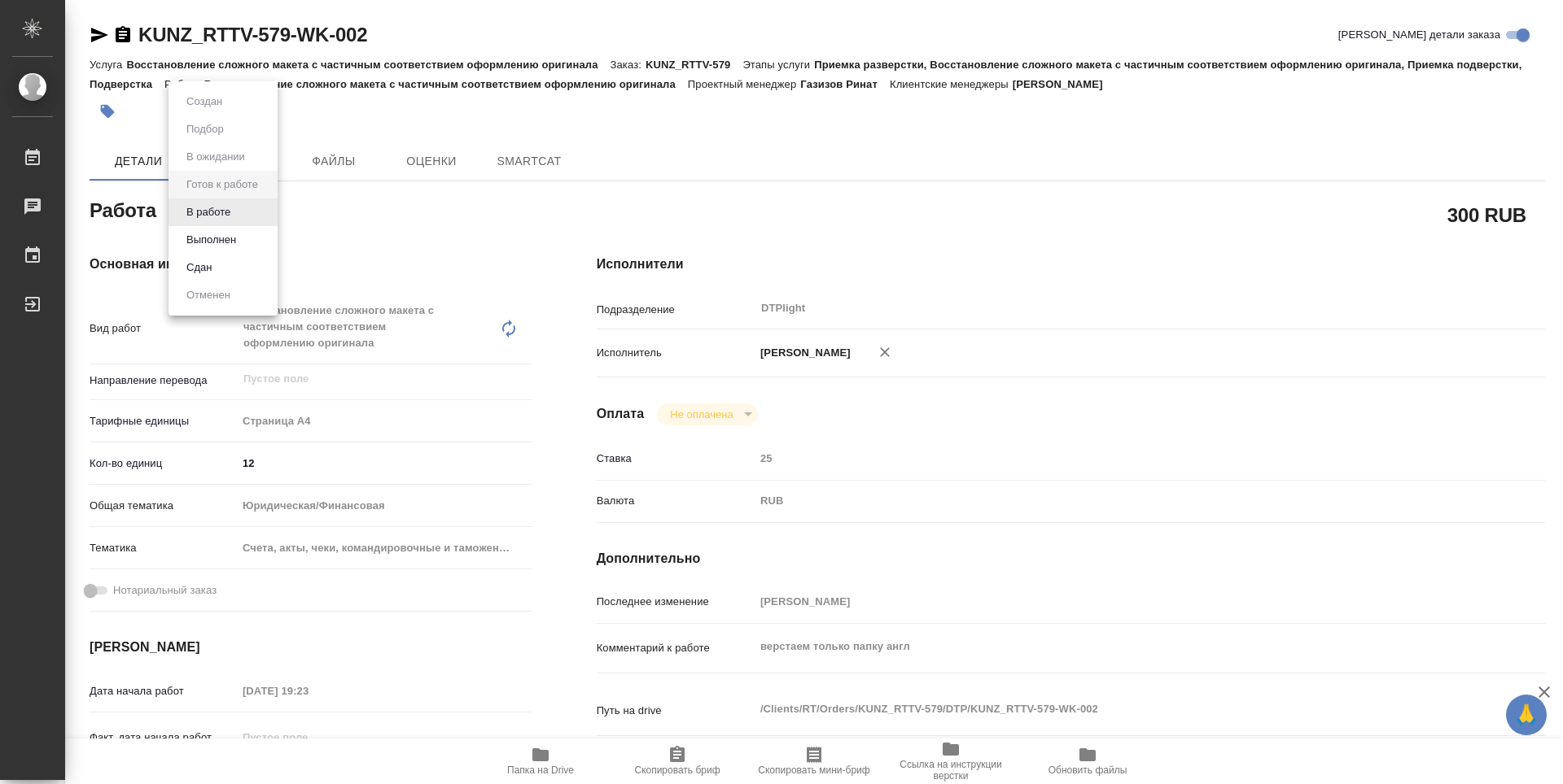
type textarea "x"
click at [228, 212] on button "В работе" at bounding box center [208, 212] width 54 height 18
type textarea "x"
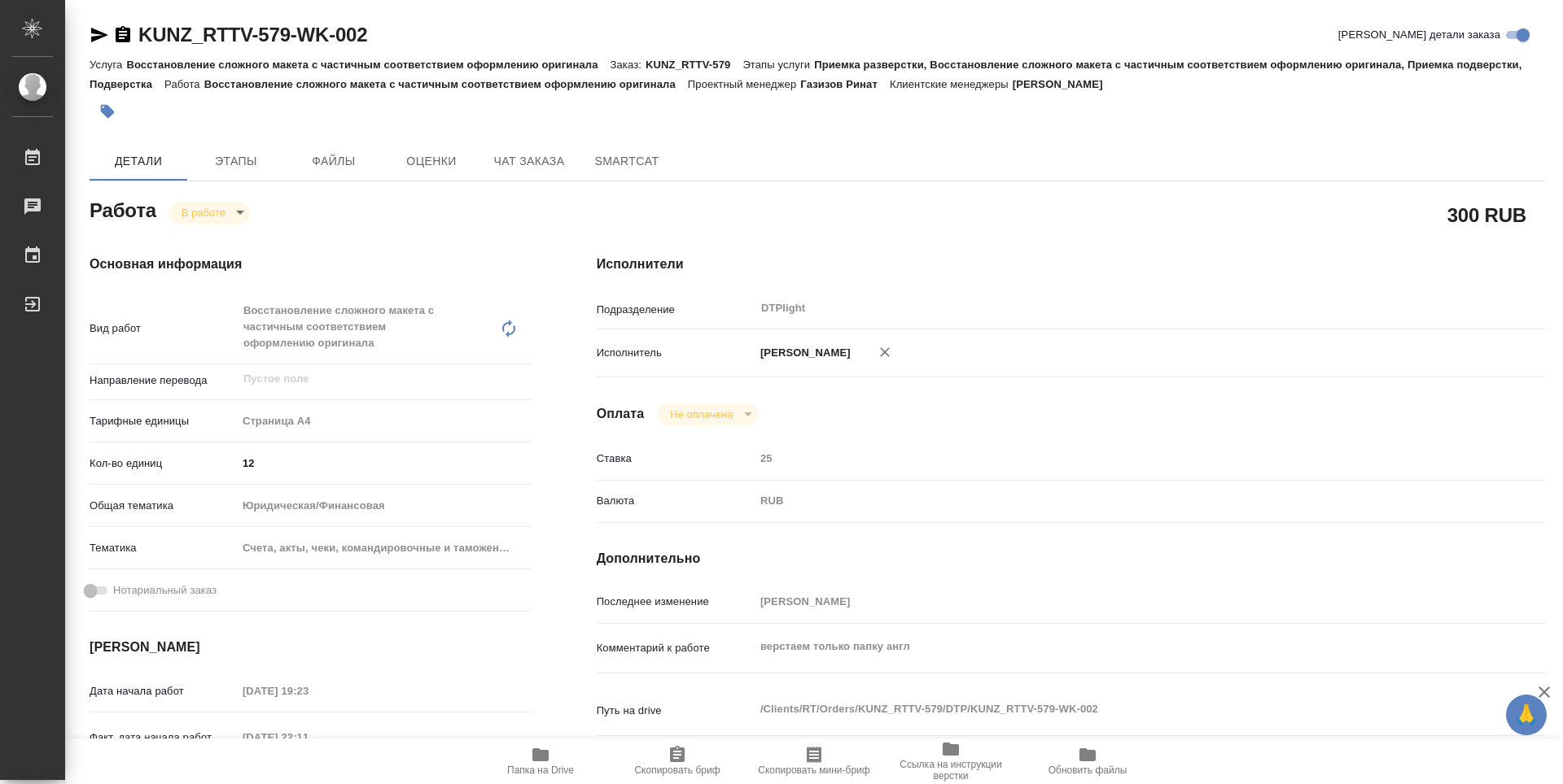
type textarea "x"
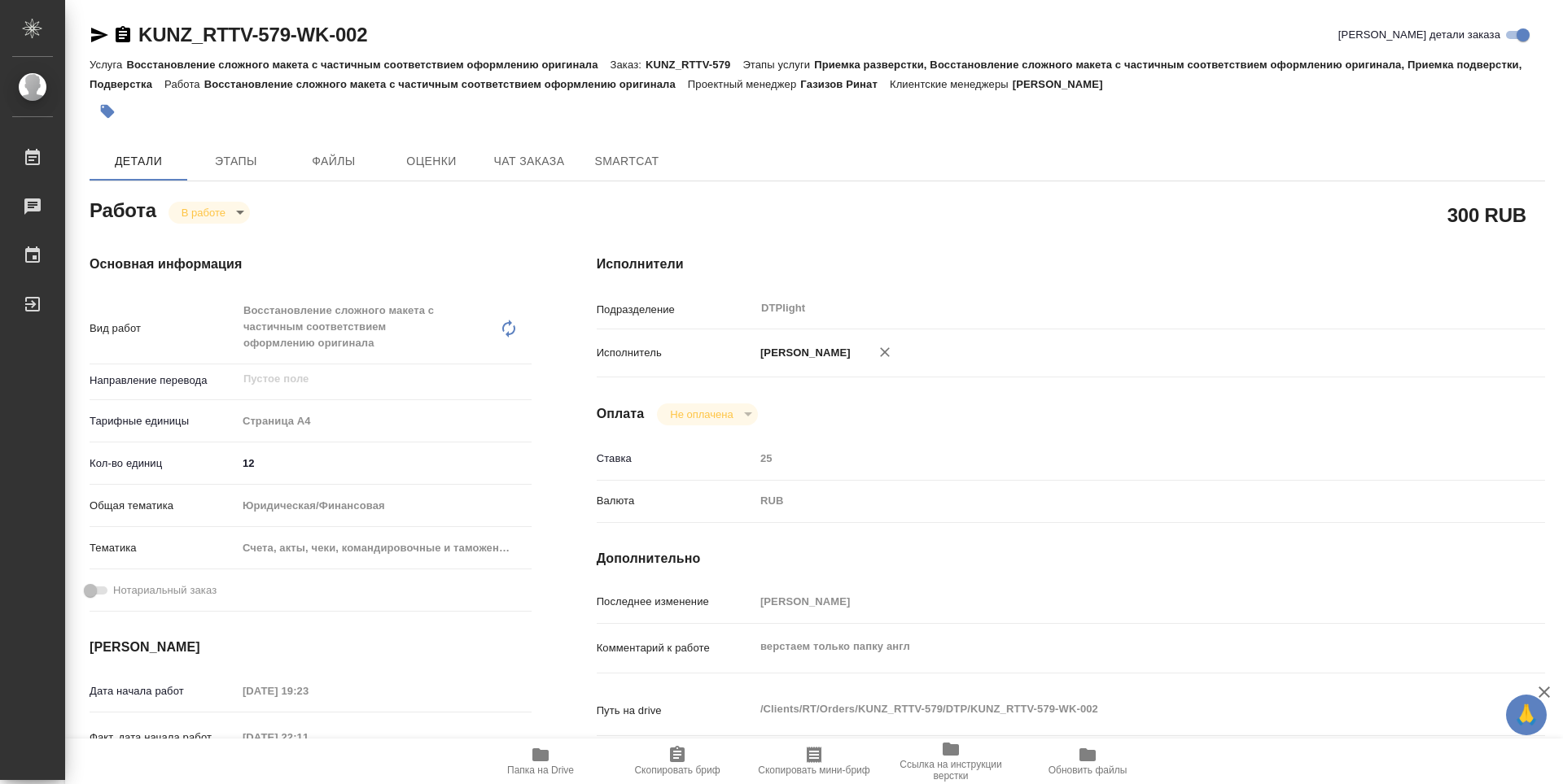
type textarea "x"
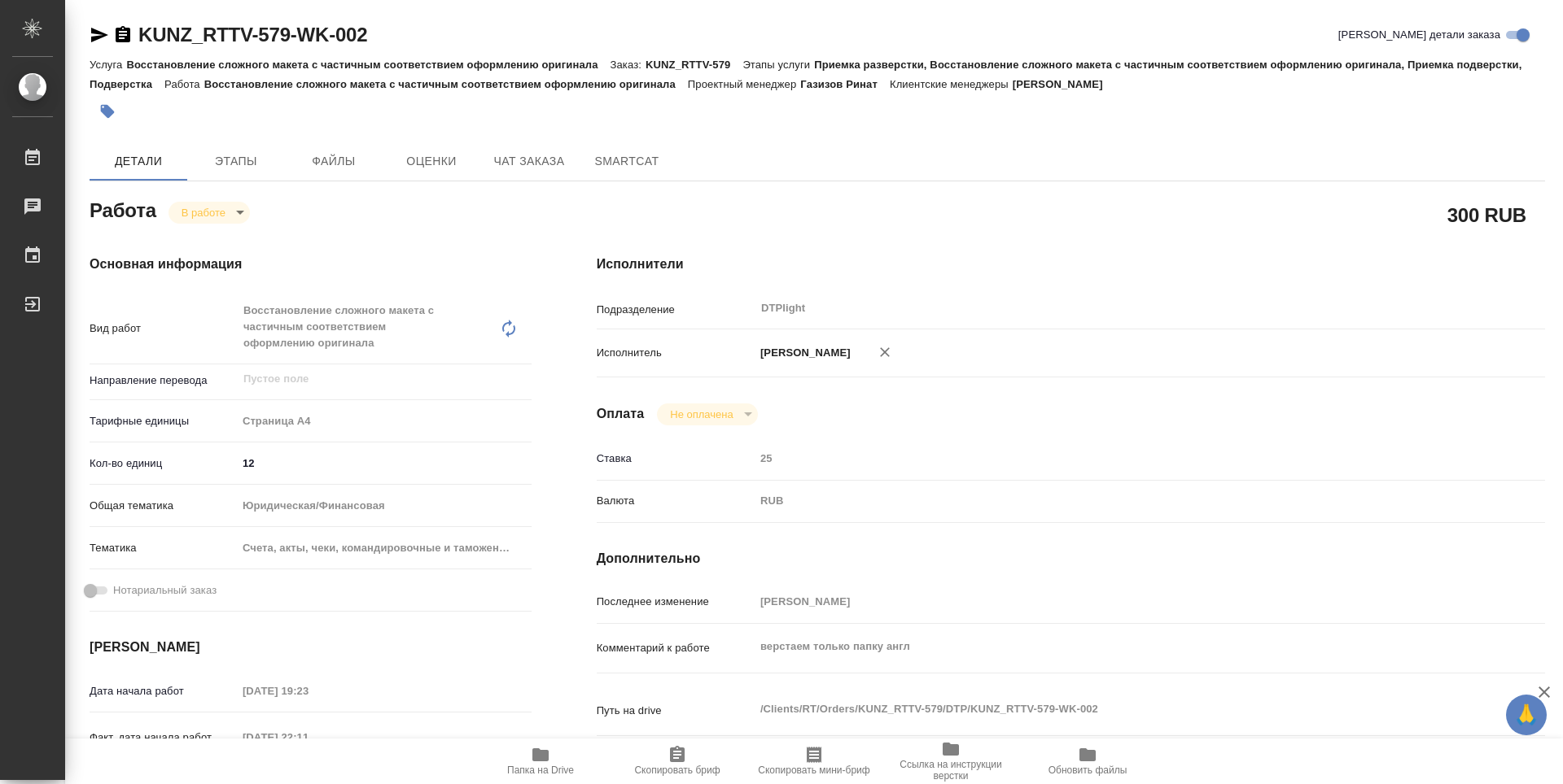
type textarea "x"
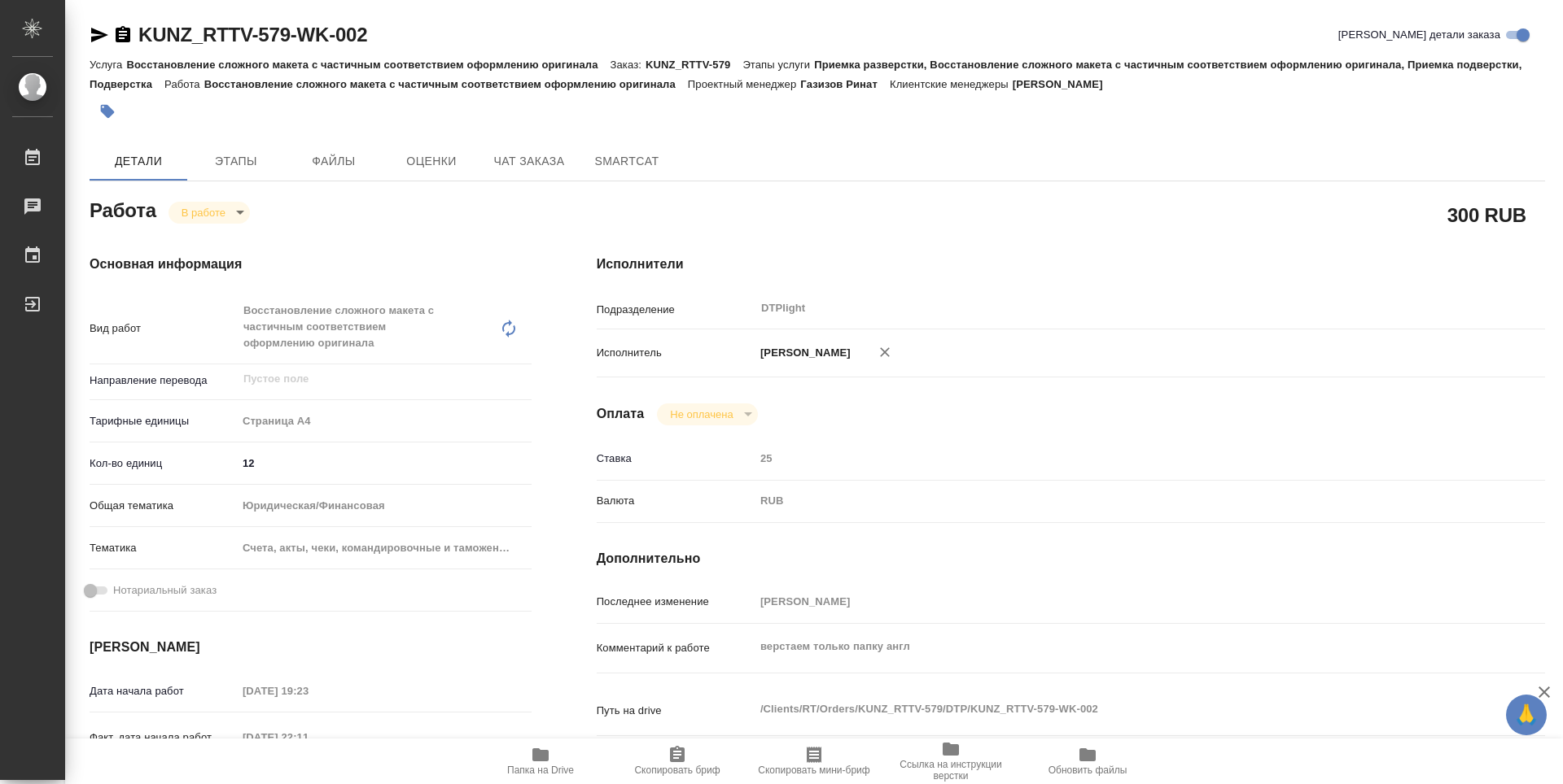
type textarea "x"
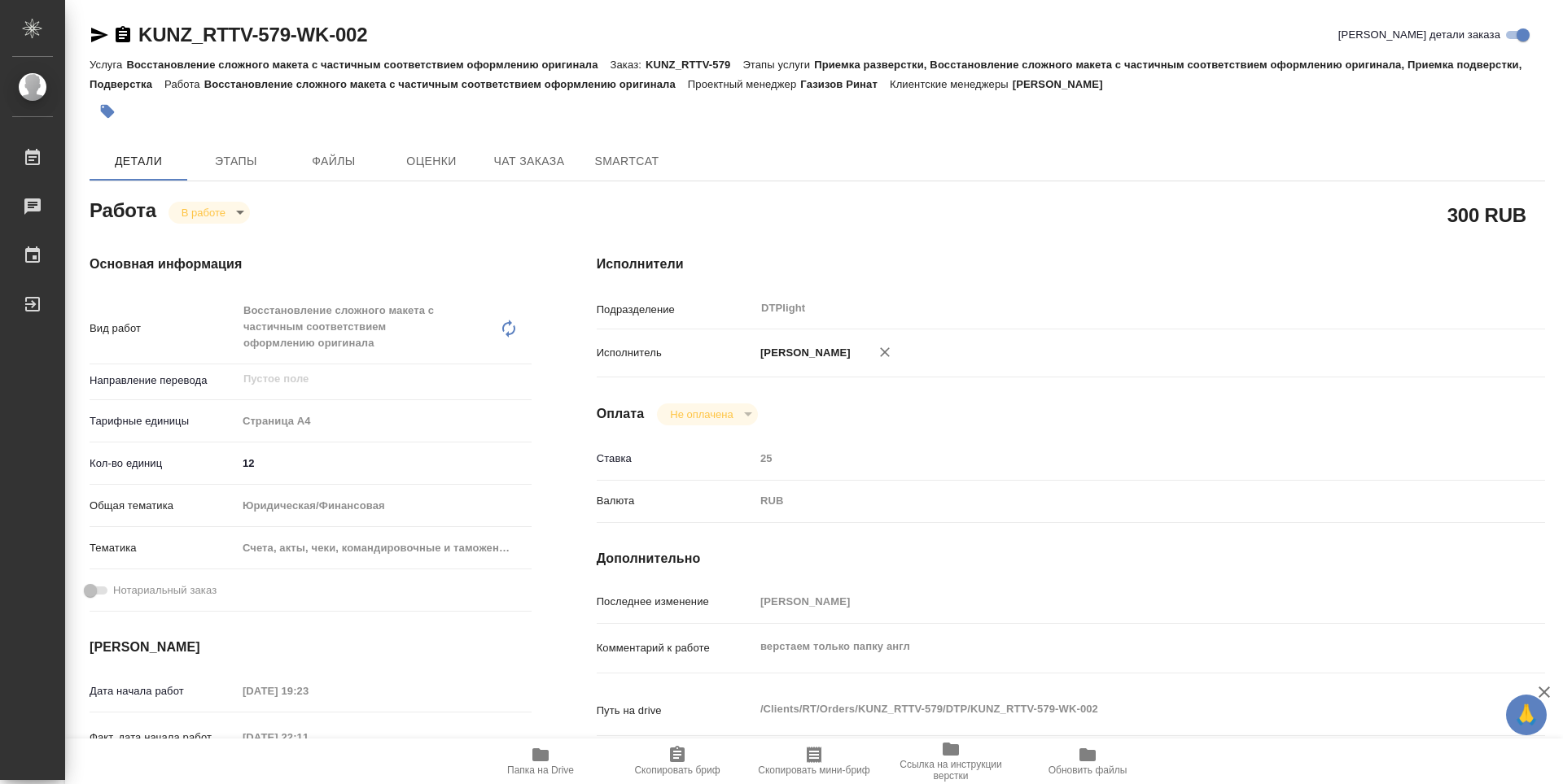
type textarea "x"
drag, startPoint x: 372, startPoint y: 28, endPoint x: 131, endPoint y: 42, distance: 241.4
click at [131, 42] on div "KUNZ_RTTV-579-WK-002 Кратко детали заказа" at bounding box center [818, 34] width 1456 height 26
copy link "KUNZ_RTTV-579-WK-002"
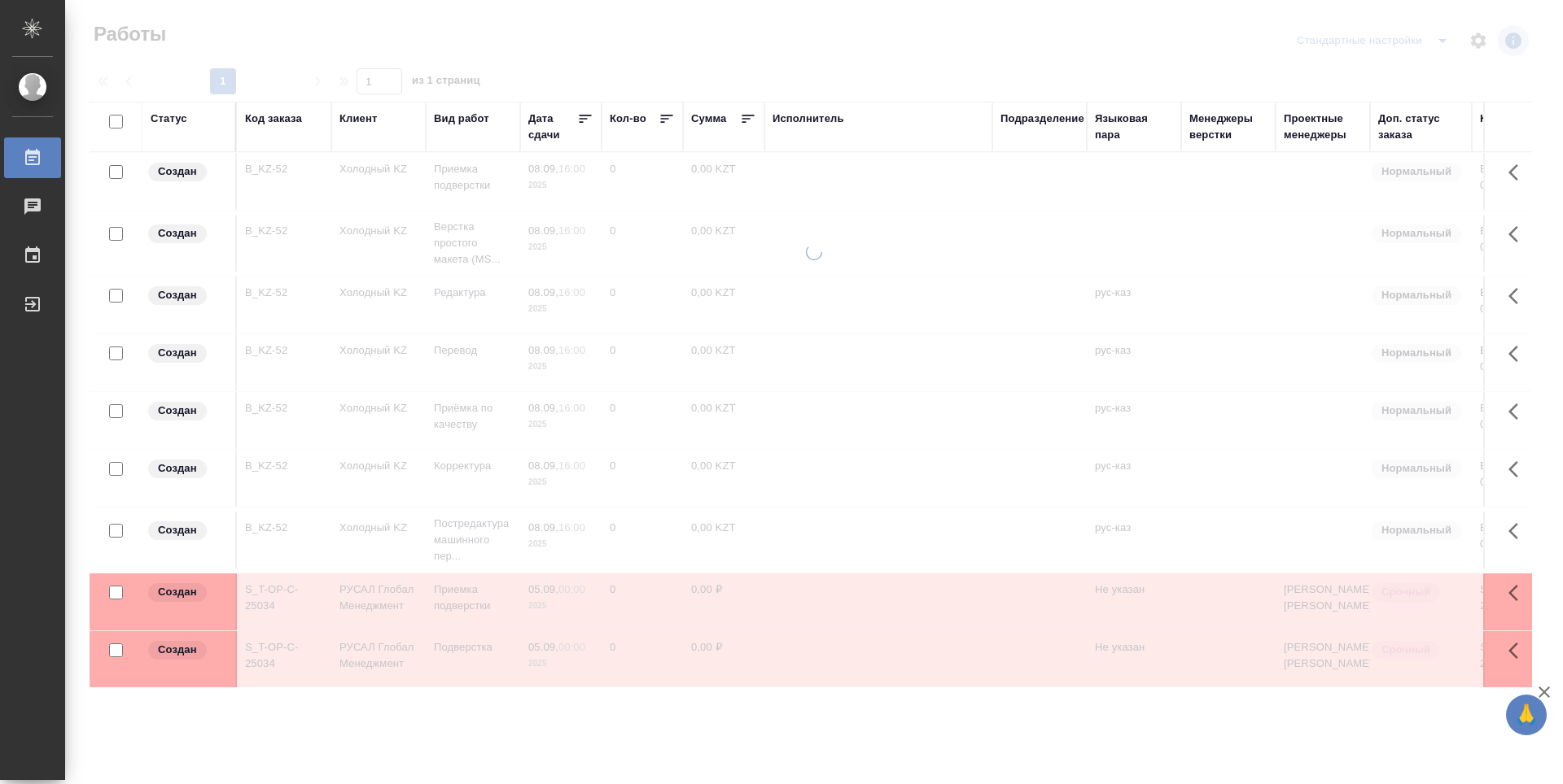
click at [1058, 120] on div "Подразделение" at bounding box center [1042, 118] width 84 height 16
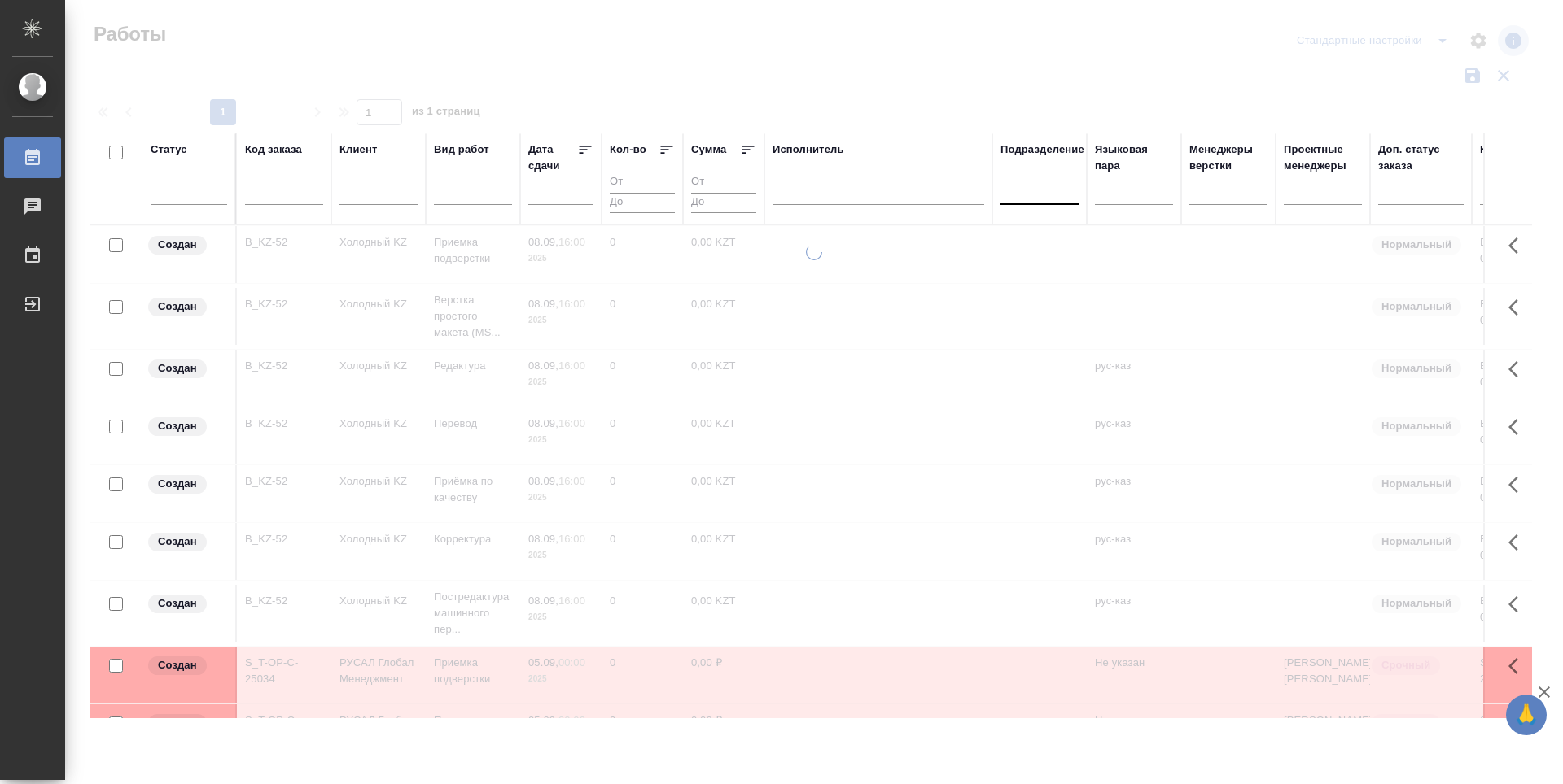
click at [1049, 196] on div at bounding box center [1039, 188] width 78 height 24
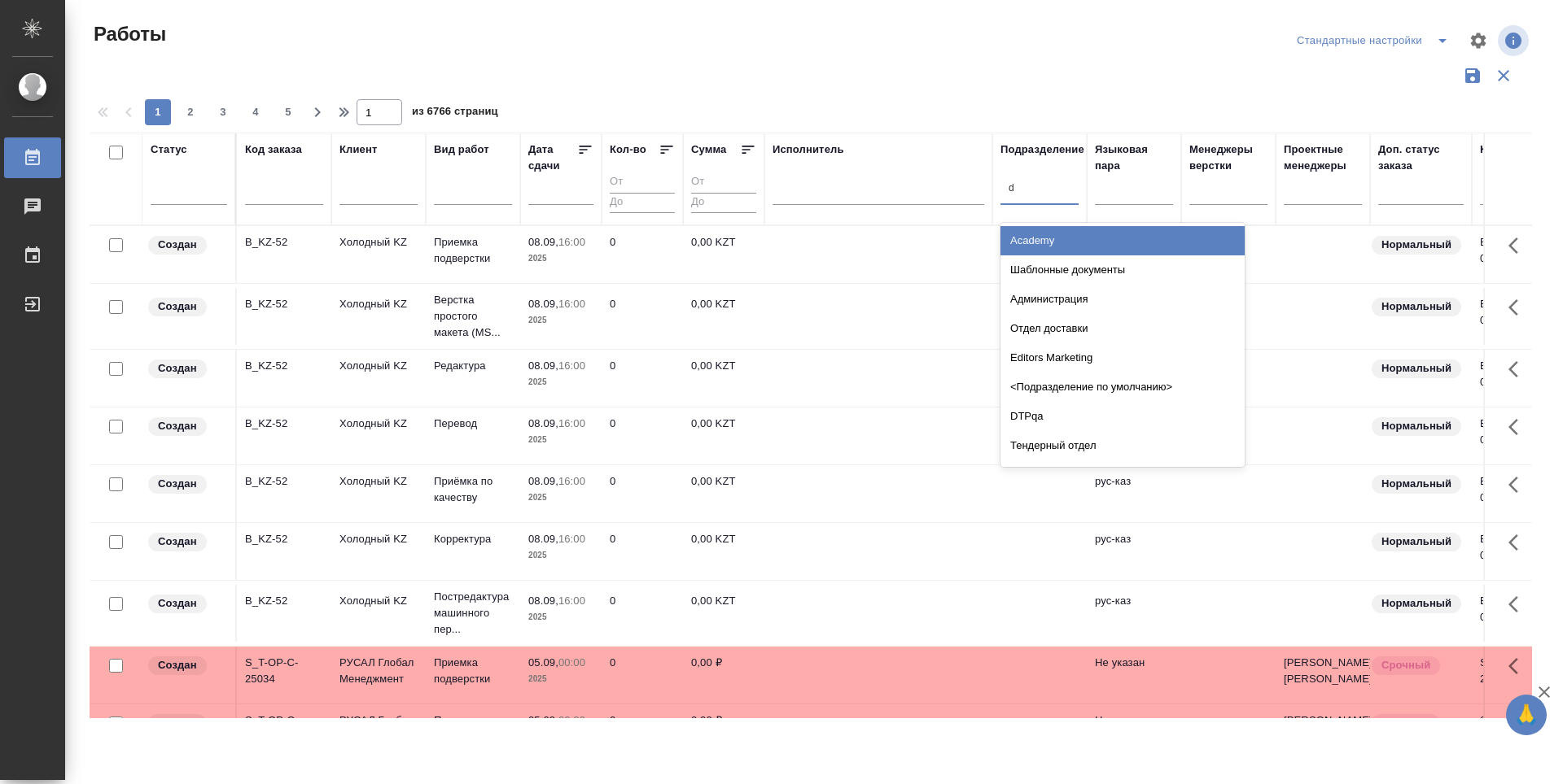
type input "dt"
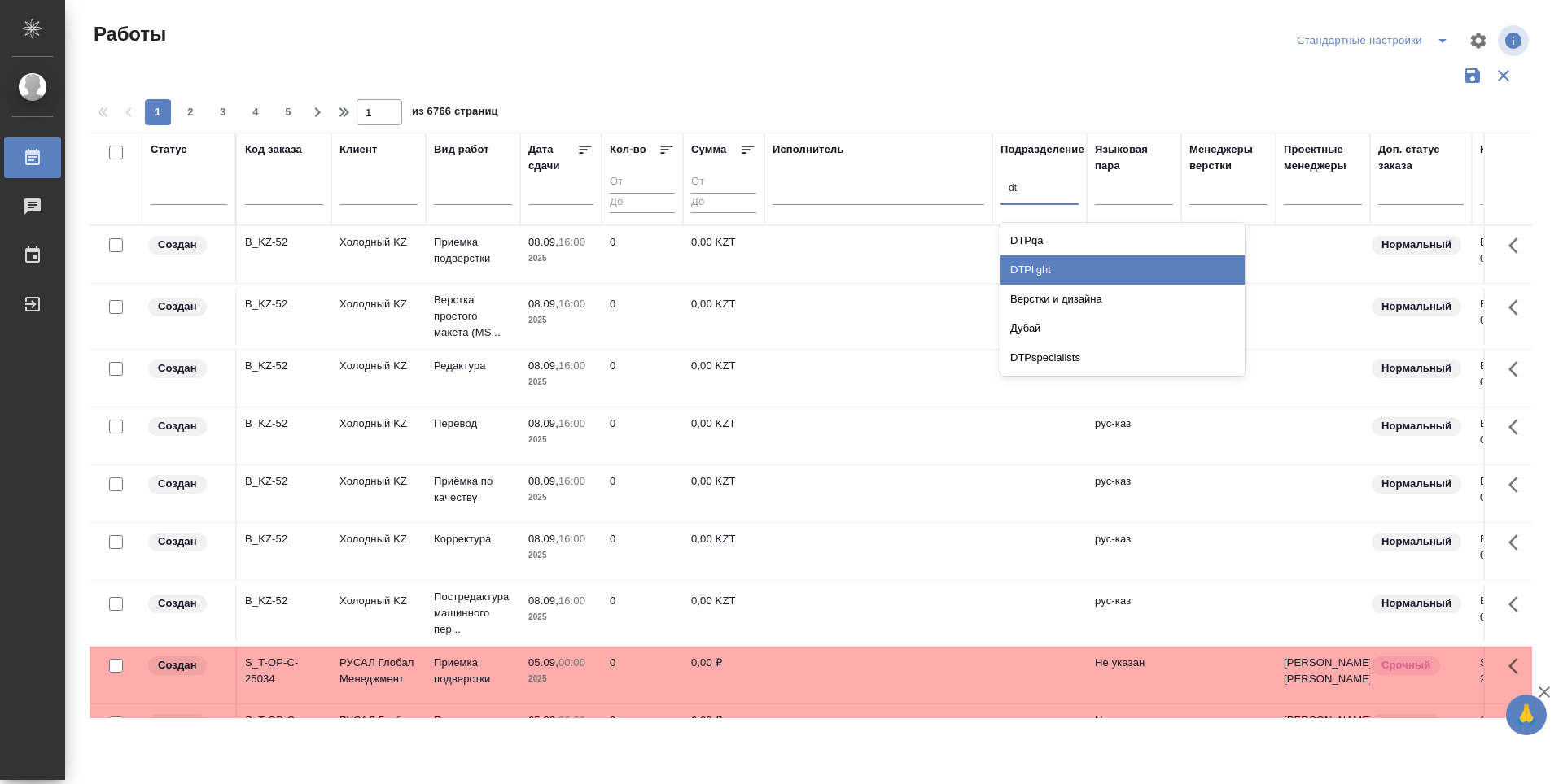
click at [1060, 274] on div "DTPlight" at bounding box center [1123, 270] width 245 height 30
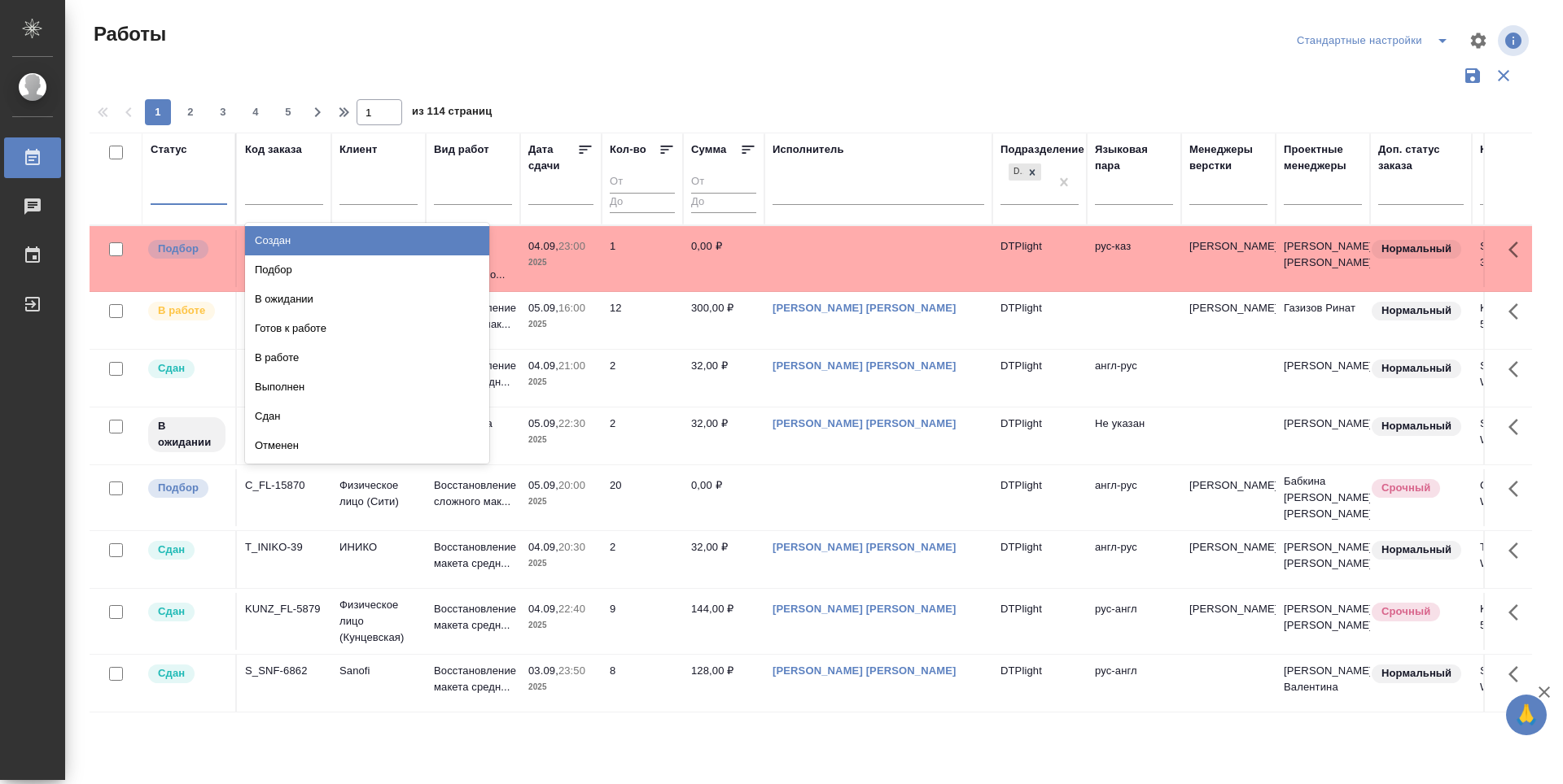
click at [179, 195] on div at bounding box center [189, 188] width 76 height 24
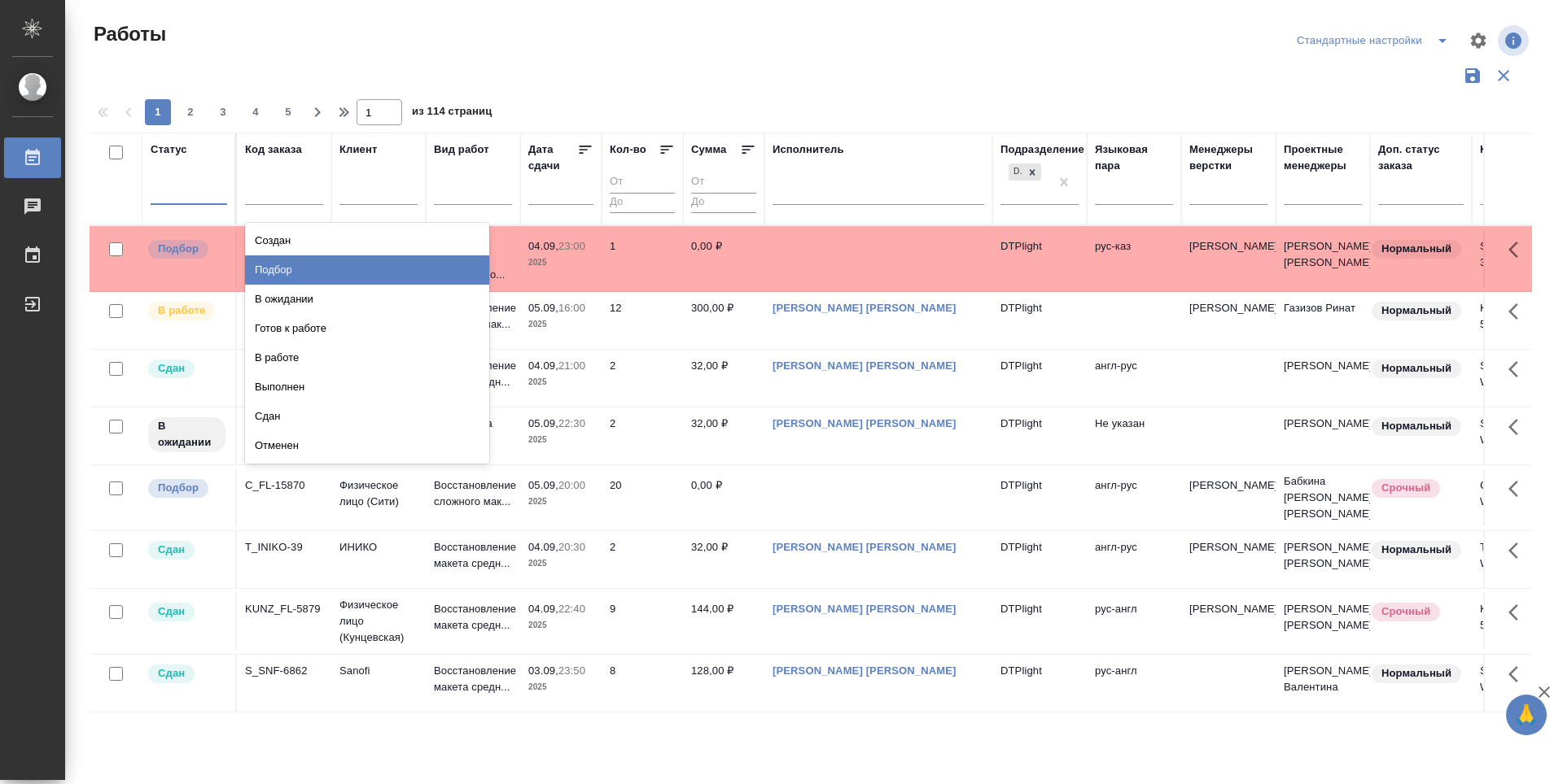
drag, startPoint x: 449, startPoint y: 267, endPoint x: 174, endPoint y: 195, distance: 284.3
click at [449, 267] on div "Подбор" at bounding box center [368, 270] width 245 height 30
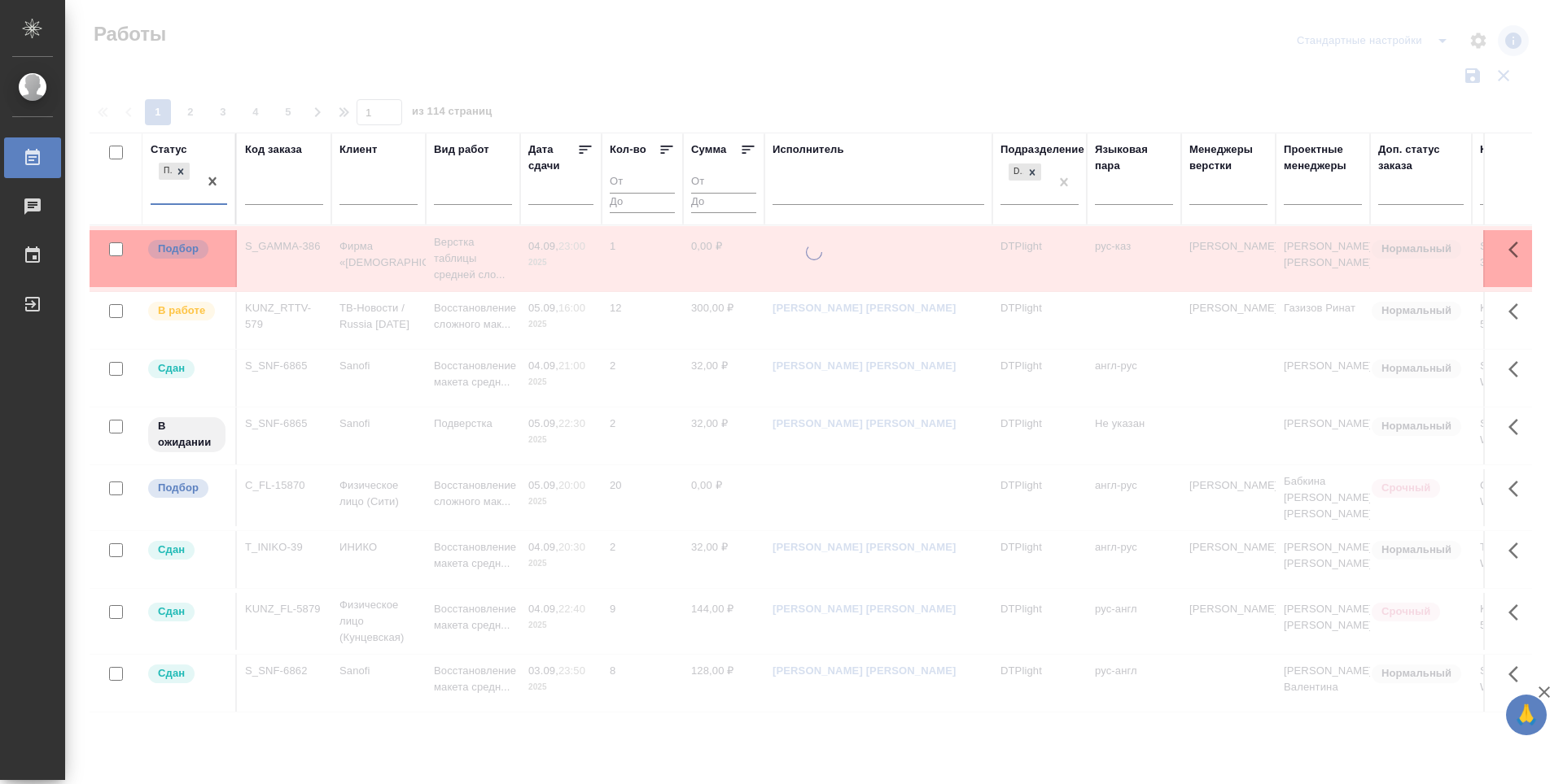
click at [176, 192] on div "Подбор" at bounding box center [174, 181] width 47 height 44
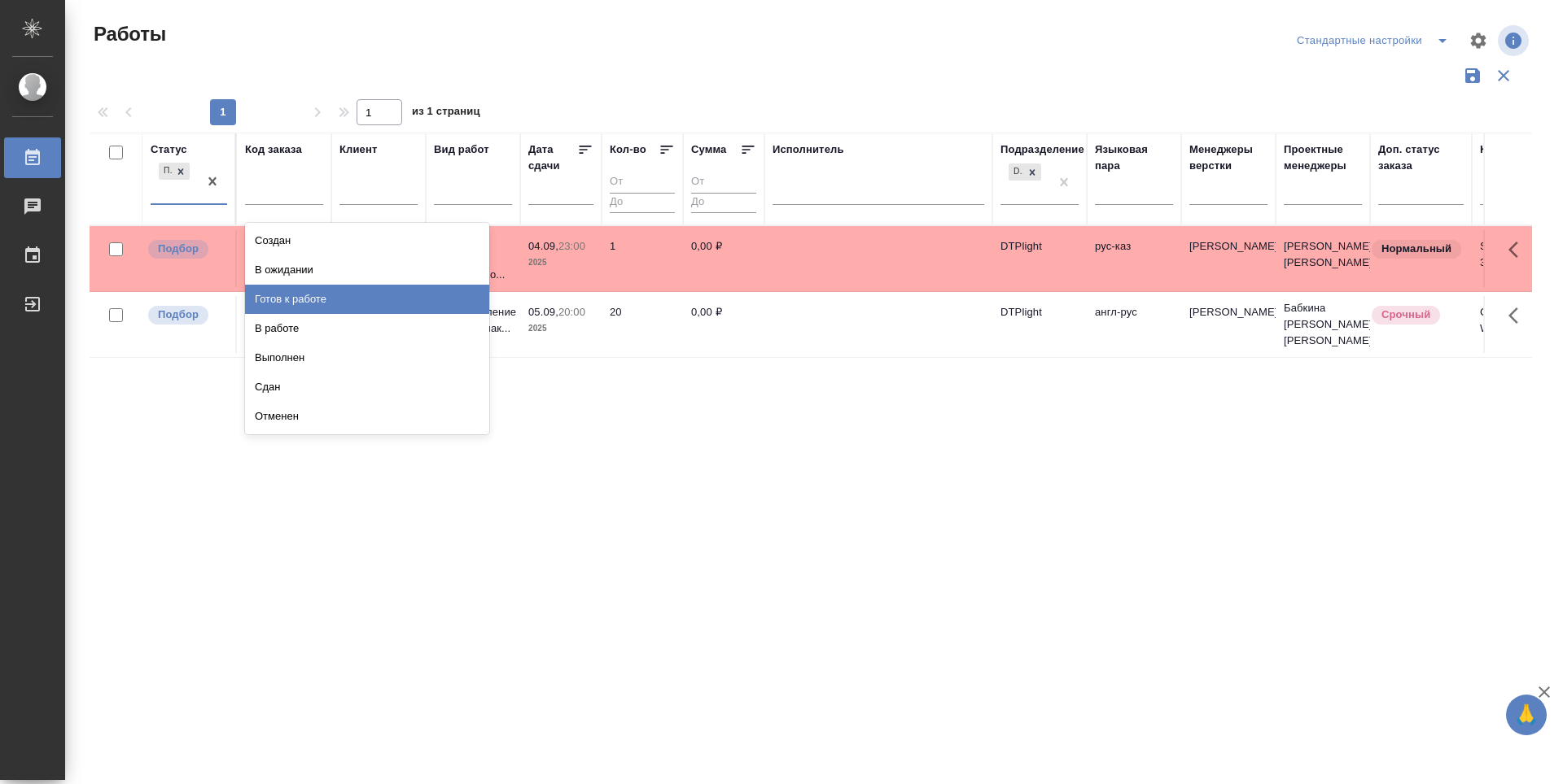
click at [372, 296] on div "Готов к работе" at bounding box center [368, 299] width 245 height 30
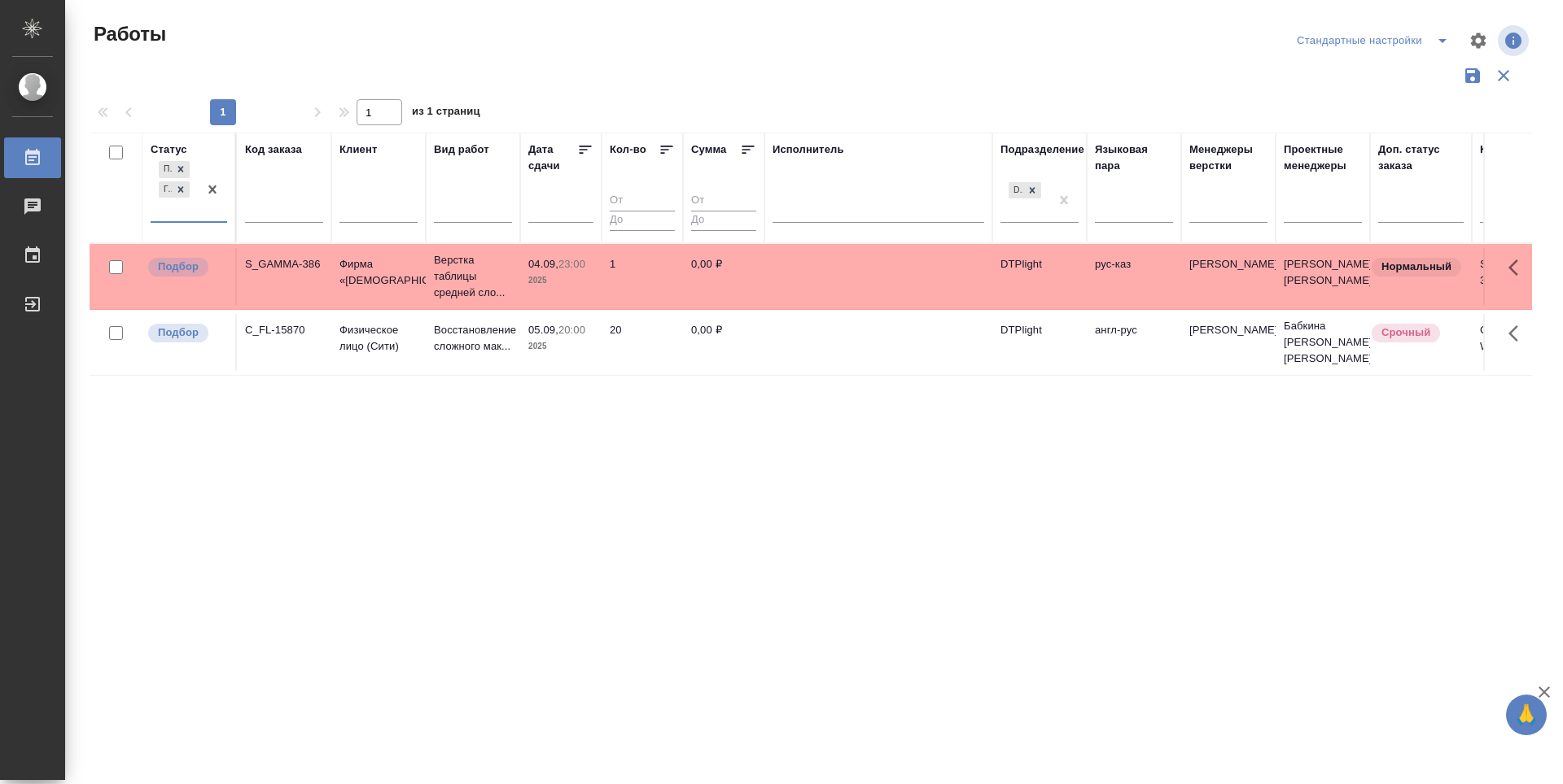
click at [158, 217] on div "Подбор Готов к работе" at bounding box center [174, 189] width 47 height 63
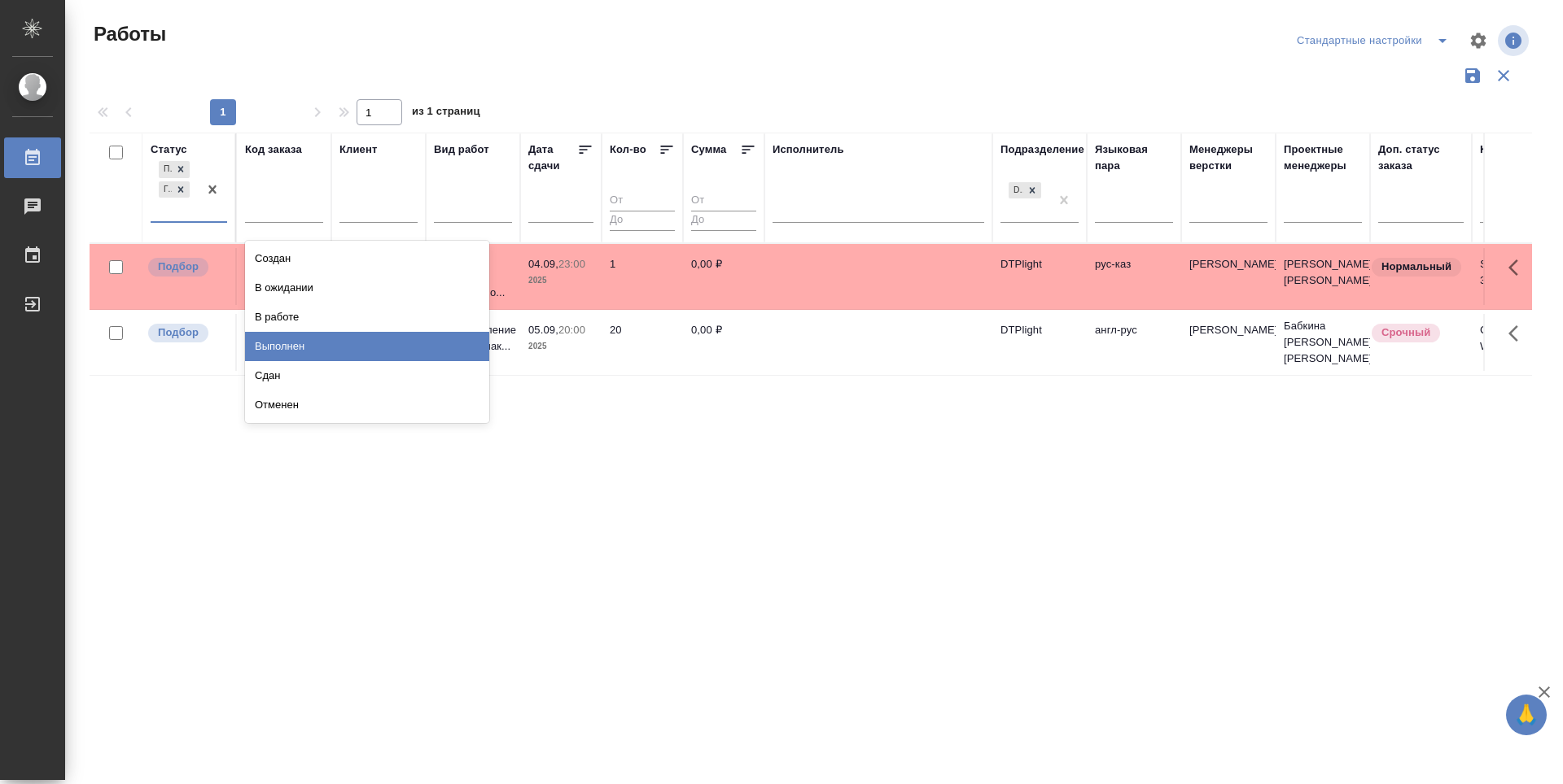
click at [265, 335] on div "Выполнен" at bounding box center [368, 347] width 245 height 30
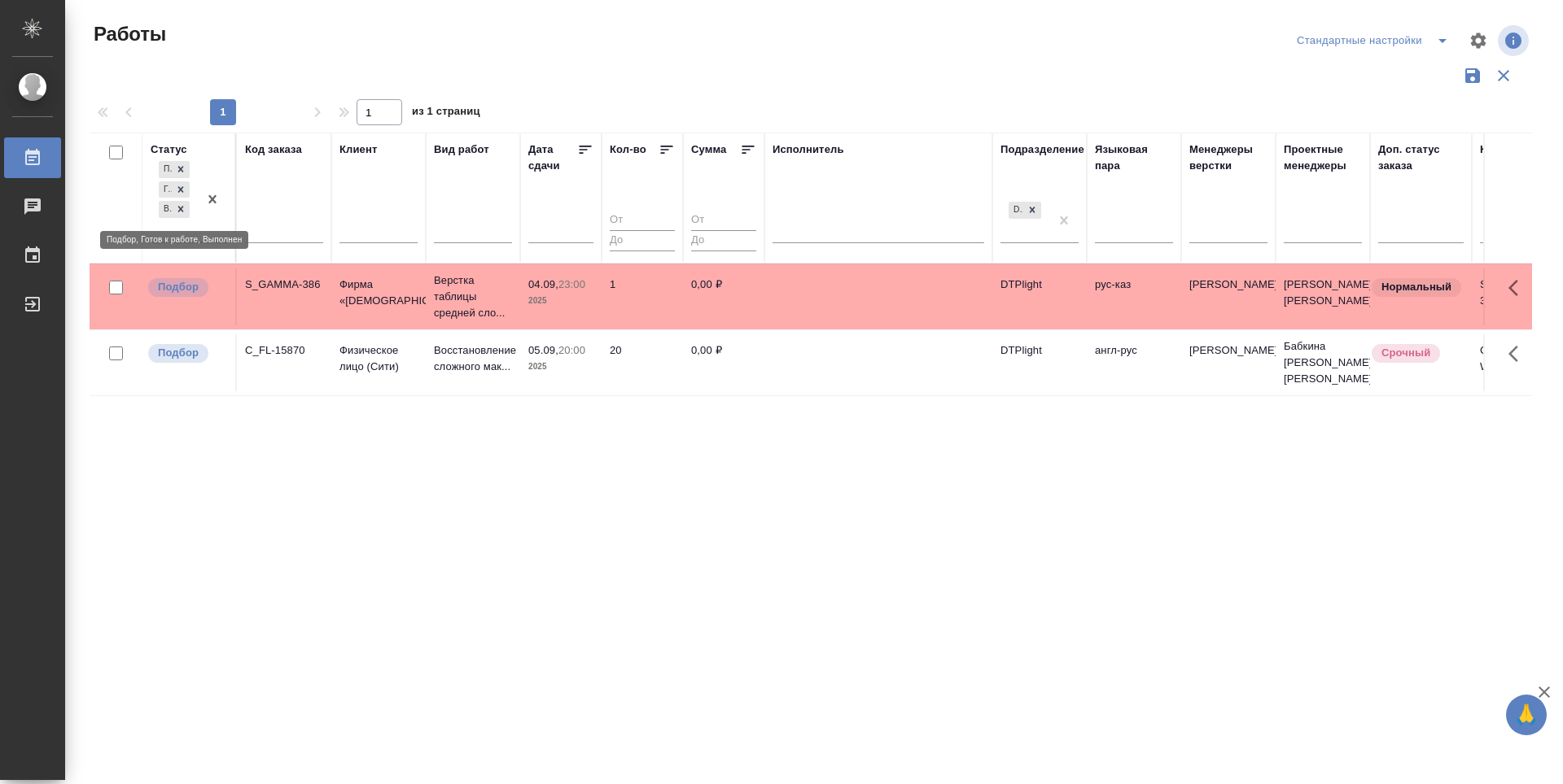
drag, startPoint x: 184, startPoint y: 211, endPoint x: 177, endPoint y: 216, distance: 8.6
click at [184, 211] on icon at bounding box center [181, 209] width 11 height 11
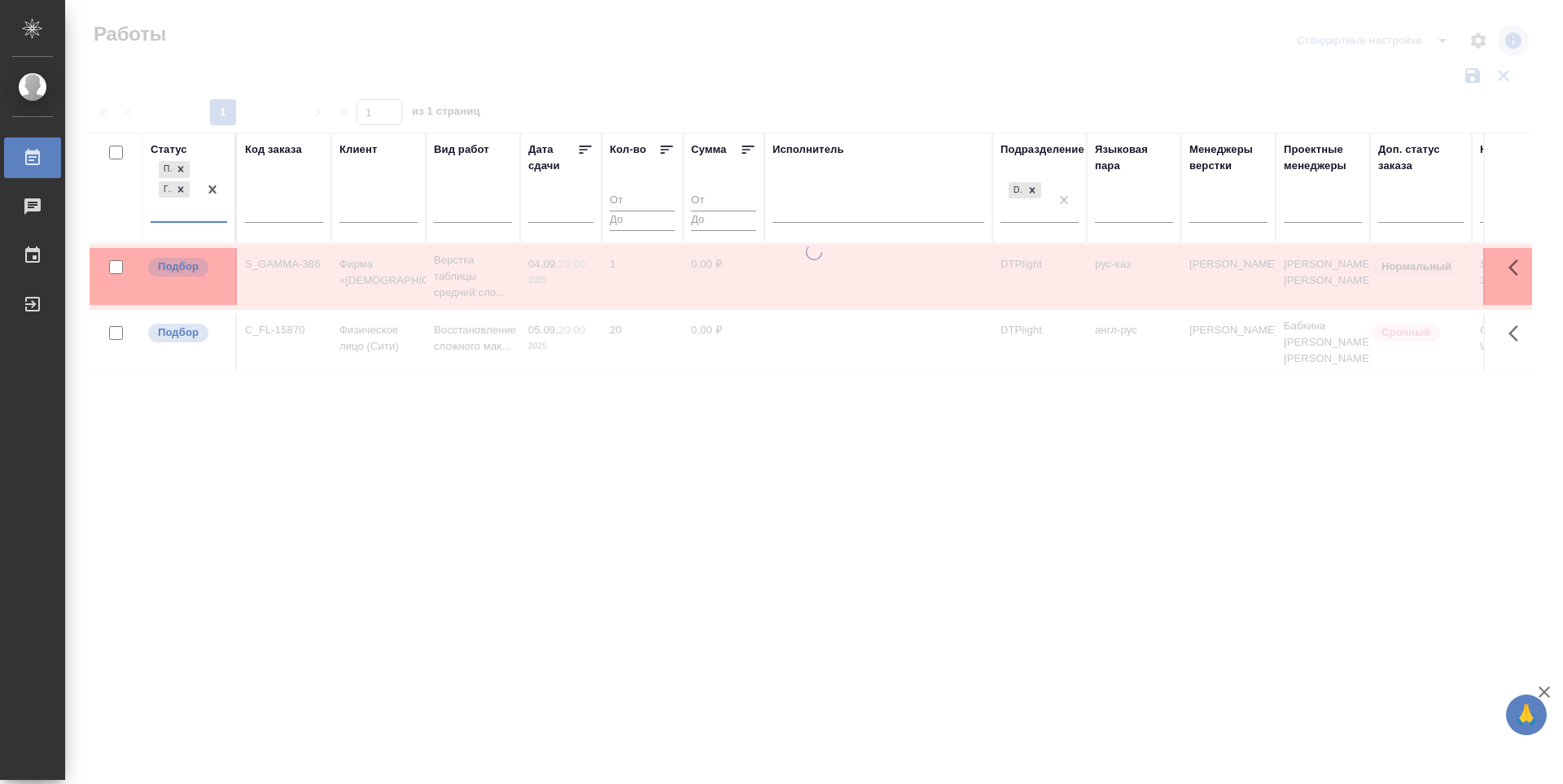
click at [169, 222] on div "Подбор Готов к работе" at bounding box center [174, 189] width 47 height 63
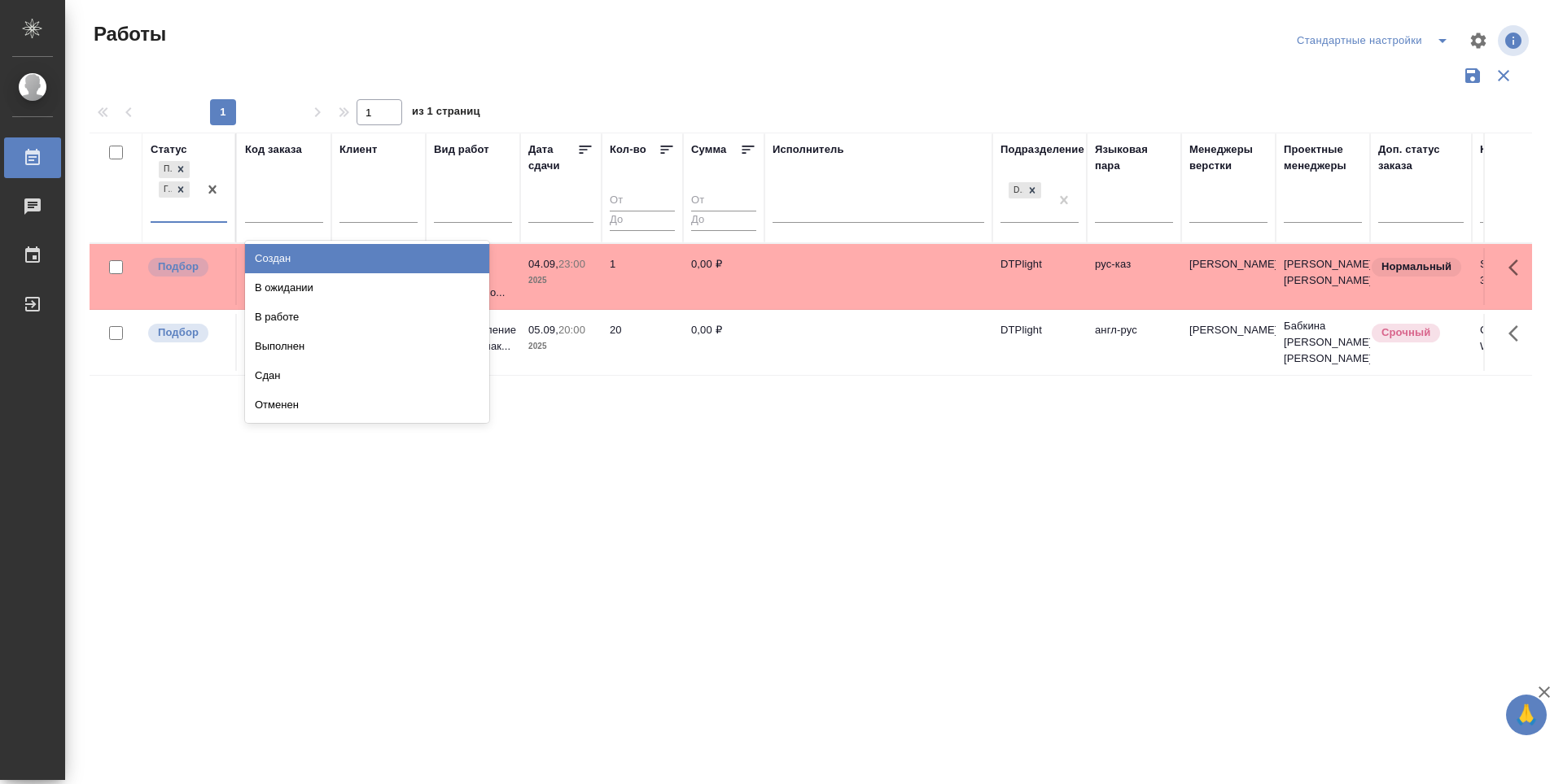
click at [163, 213] on div "Подбор Готов к работе" at bounding box center [174, 189] width 47 height 63
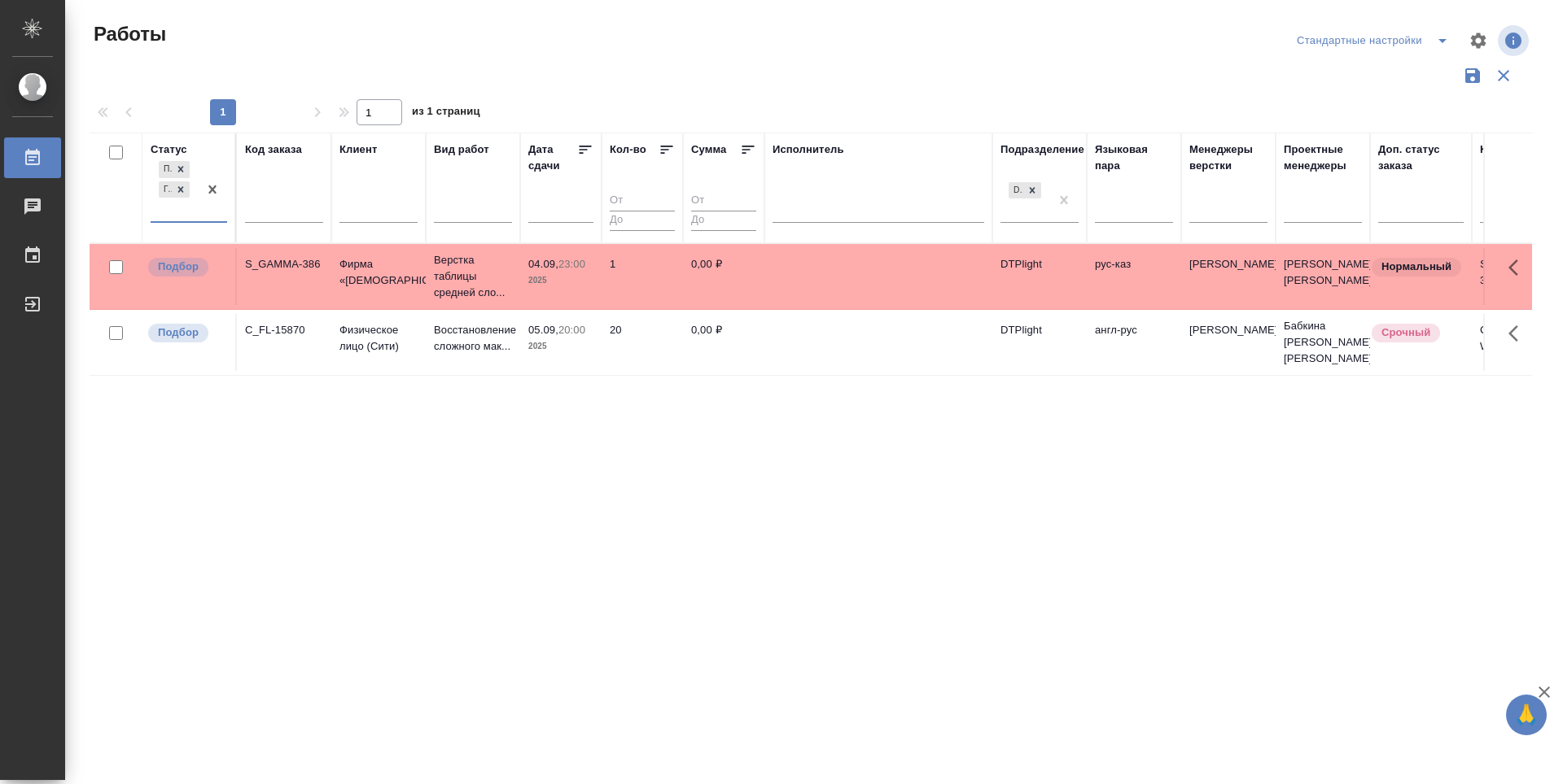
click at [162, 211] on div "Подбор Готов к работе" at bounding box center [174, 189] width 47 height 63
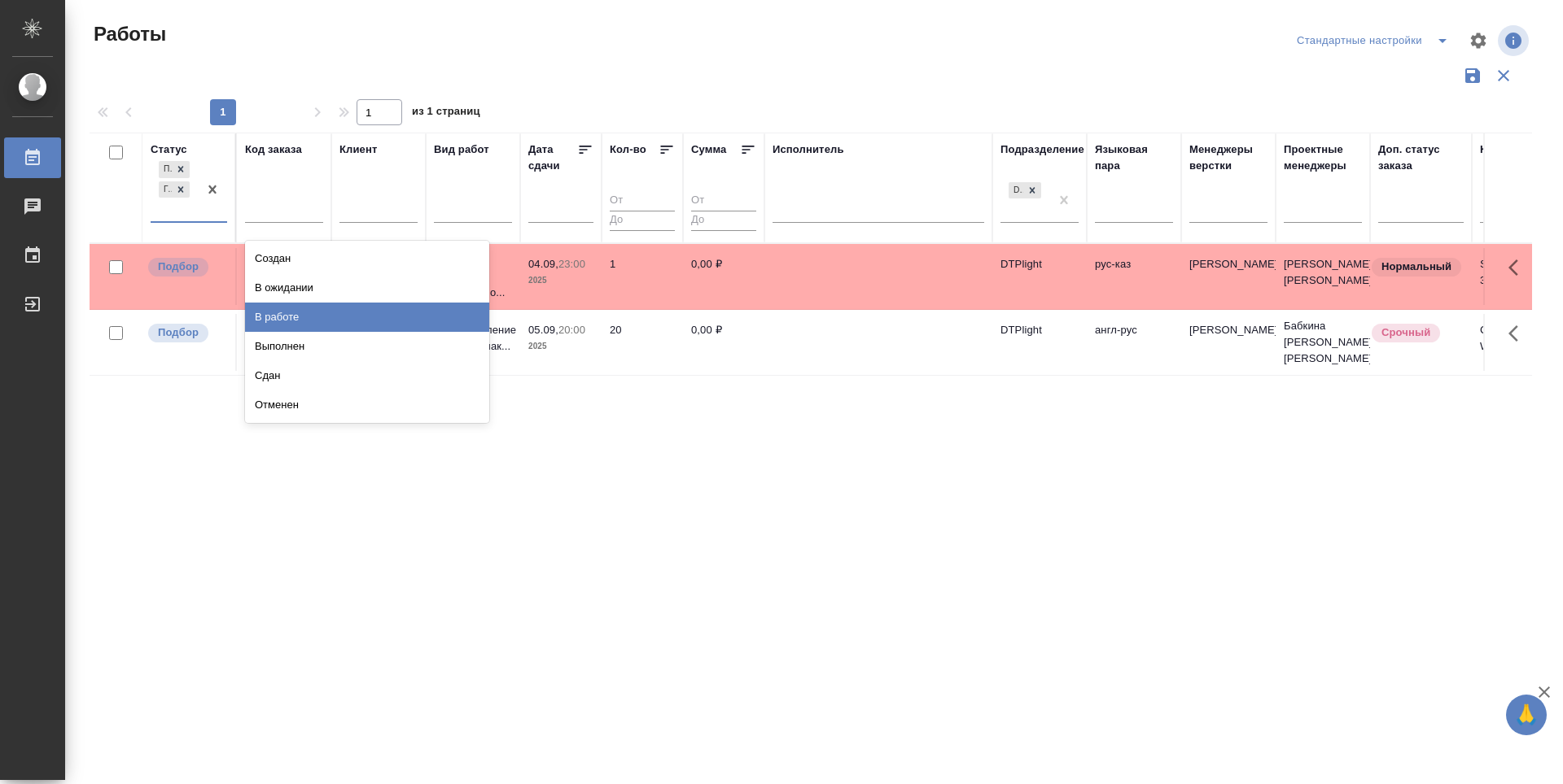
click at [344, 311] on div "В работе" at bounding box center [368, 317] width 245 height 30
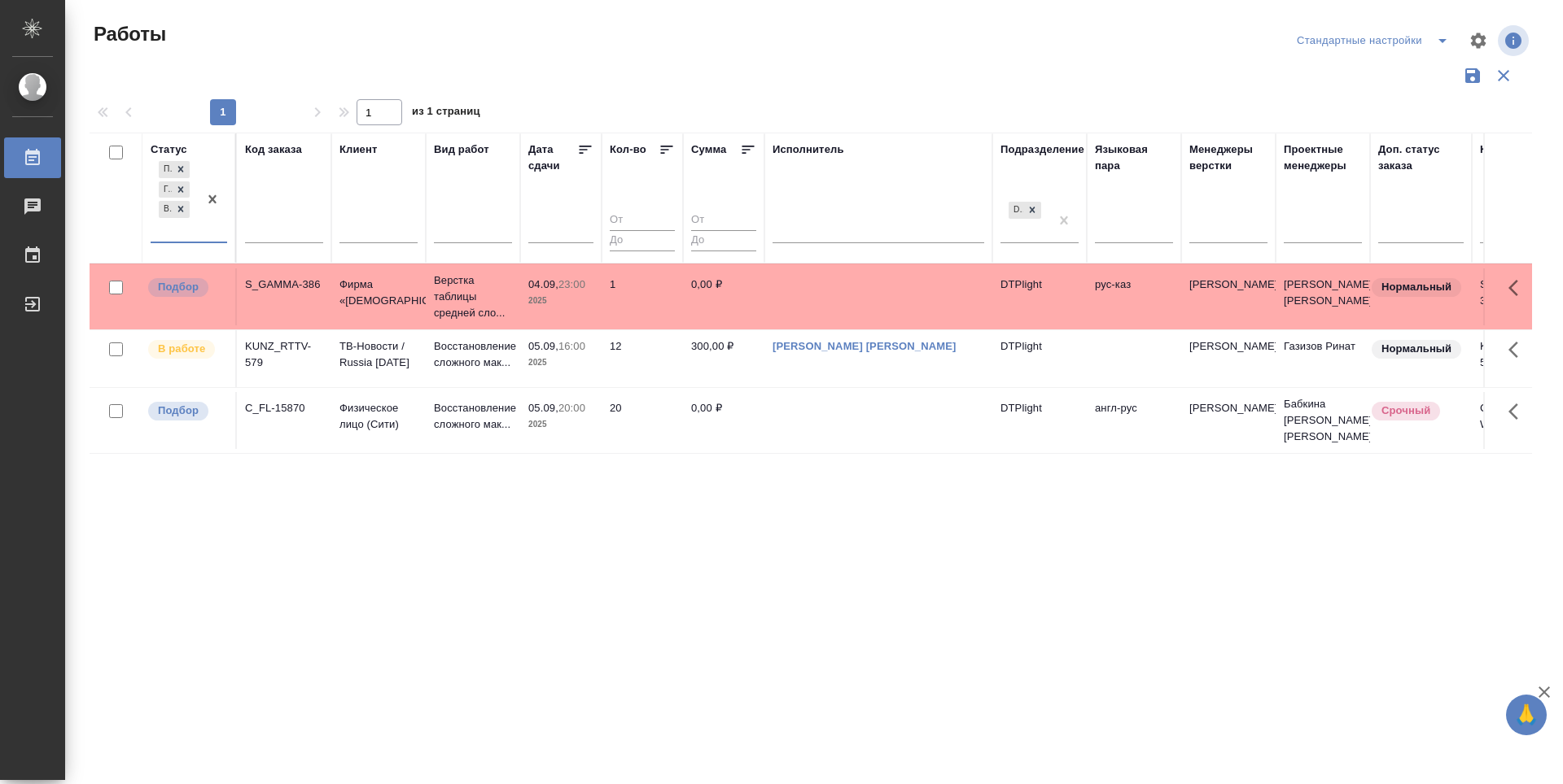
click at [598, 560] on div "Статус option В работе, selected. 0 results available. Select is focused ,type …" at bounding box center [811, 426] width 1443 height 586
